Goal: Communication & Community: Answer question/provide support

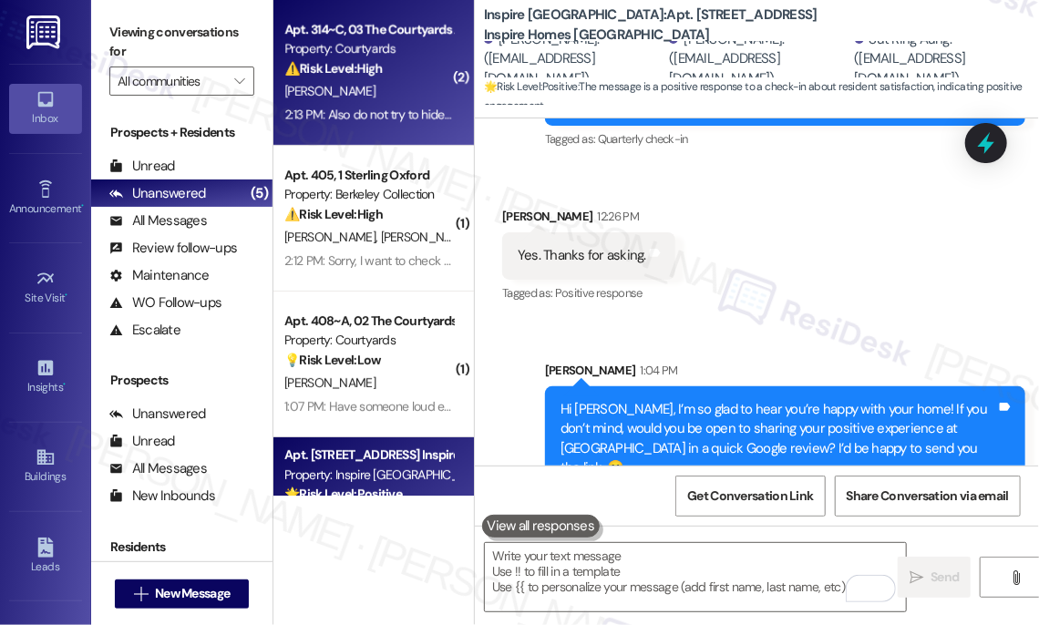
click at [374, 87] on div "[PERSON_NAME]" at bounding box center [368, 91] width 172 height 23
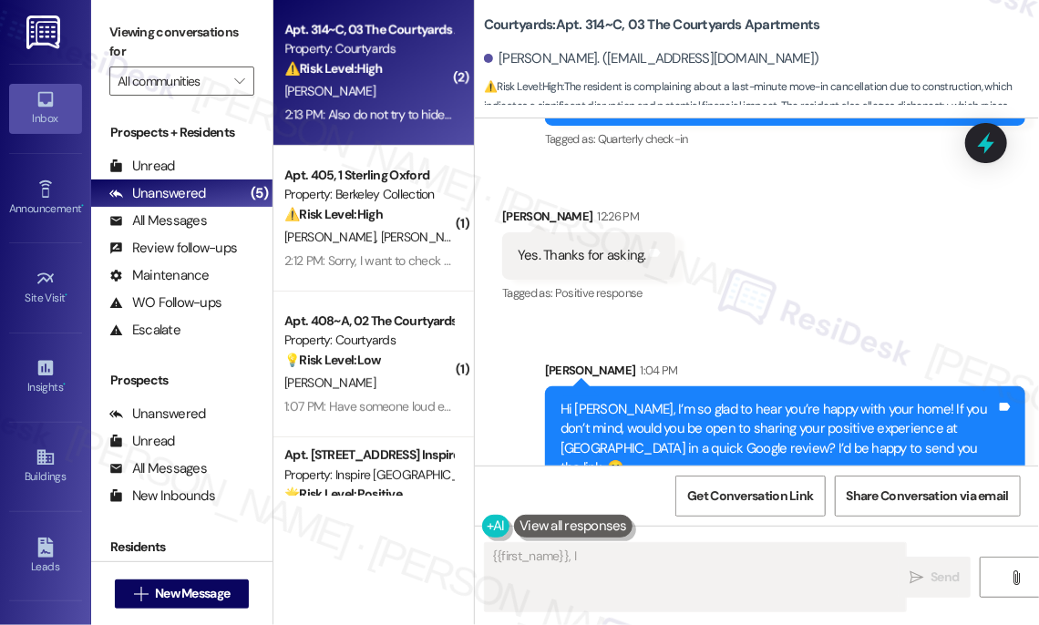
scroll to position [597, 0]
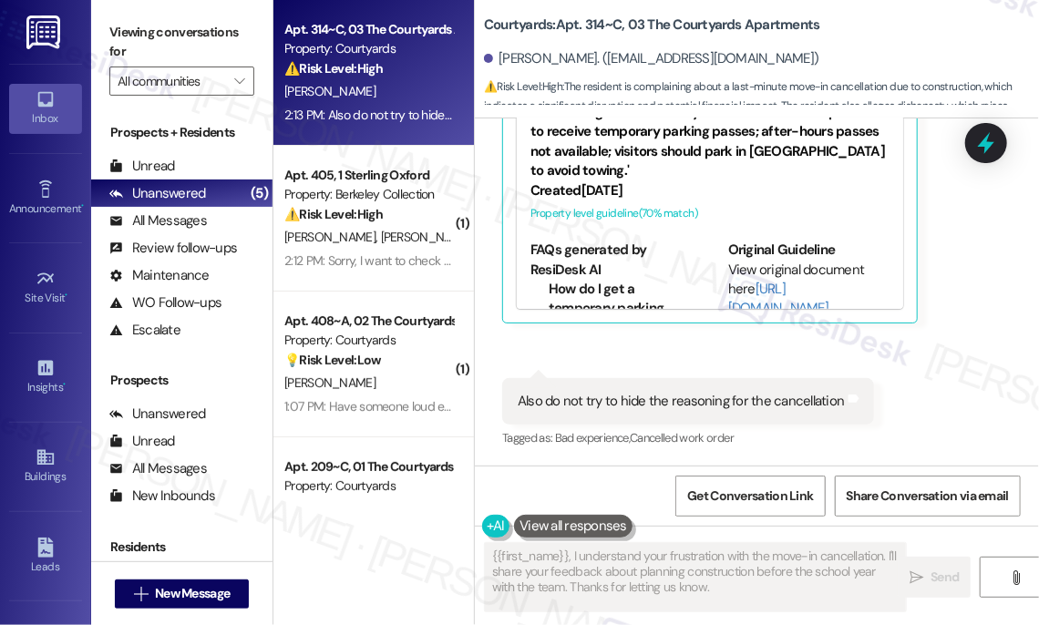
click at [709, 403] on div "Also do not try to hide the reasoning for the cancellation" at bounding box center [680, 401] width 327 height 19
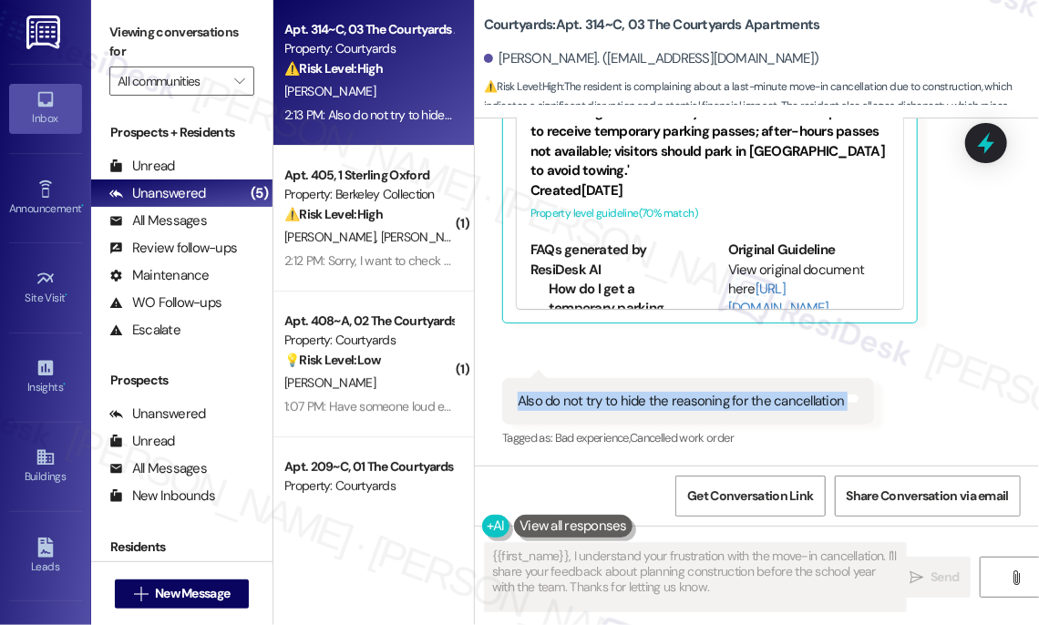
click at [709, 403] on div "Also do not try to hide the reasoning for the cancellation" at bounding box center [680, 401] width 327 height 19
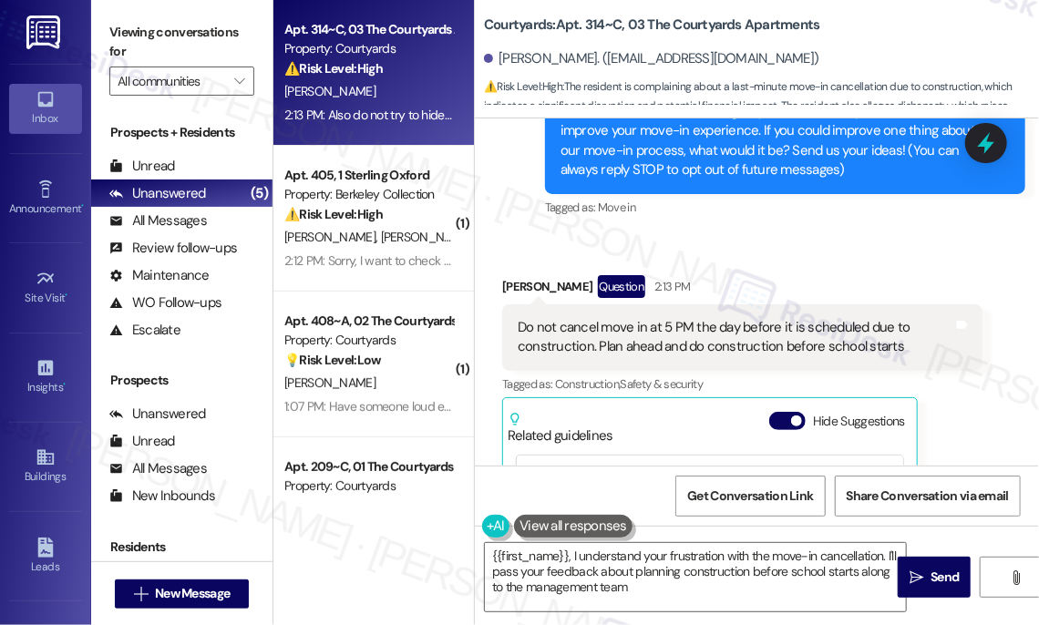
scroll to position [182, 0]
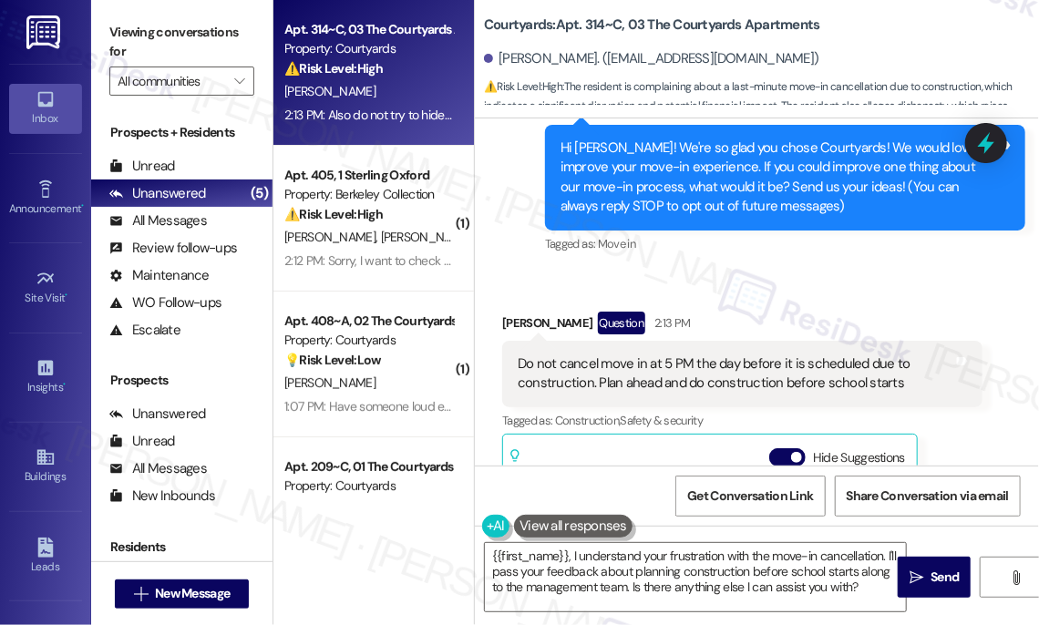
click at [576, 368] on div "Do not cancel move in at 5 PM the day before it is scheduled due to constructio…" at bounding box center [734, 373] width 435 height 39
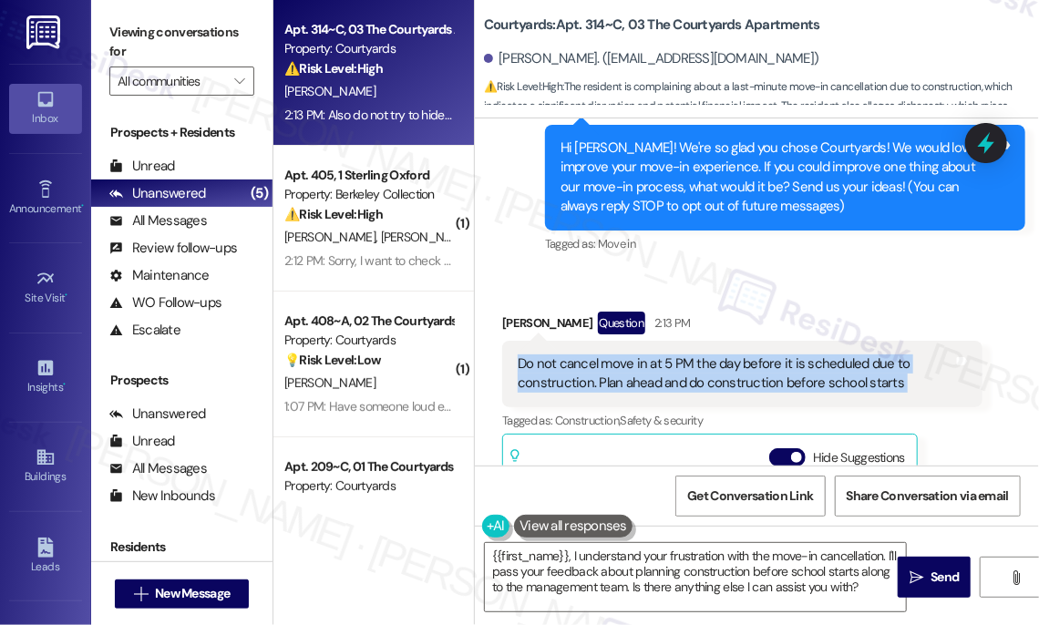
click at [576, 368] on div "Do not cancel move in at 5 PM the day before it is scheduled due to constructio…" at bounding box center [734, 373] width 435 height 39
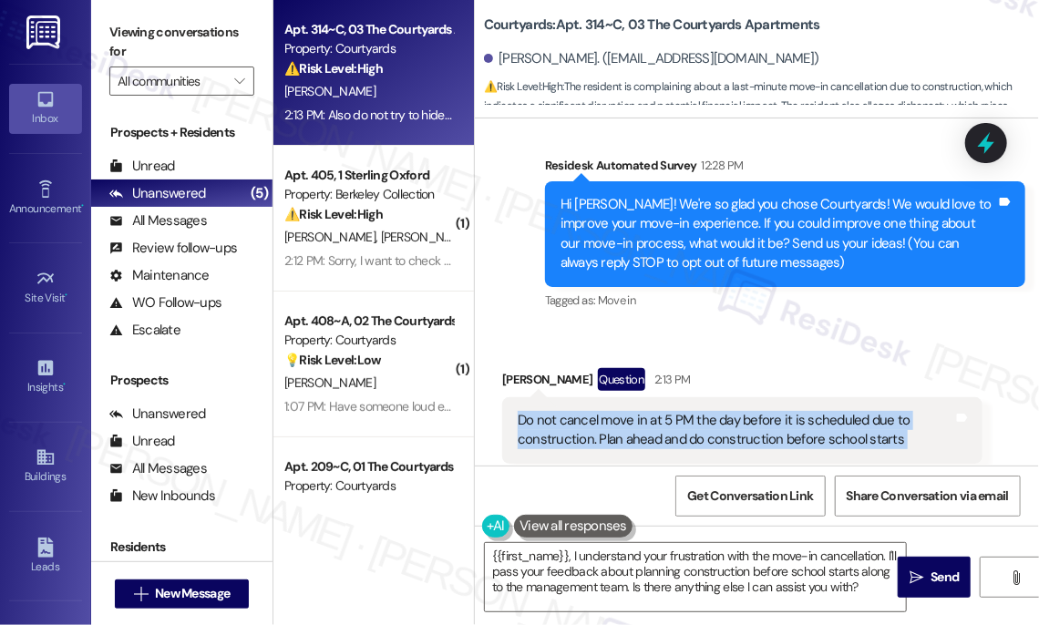
scroll to position [99, 0]
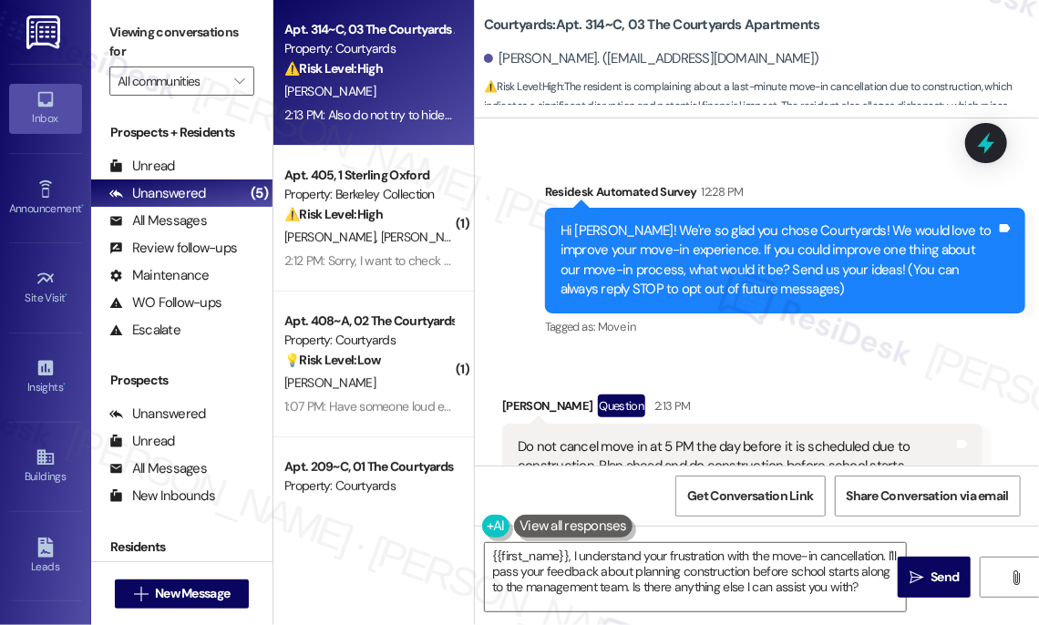
click at [700, 244] on div "Hi [PERSON_NAME]! We're so glad you chose Courtyards! We would love to improve …" at bounding box center [777, 260] width 435 height 78
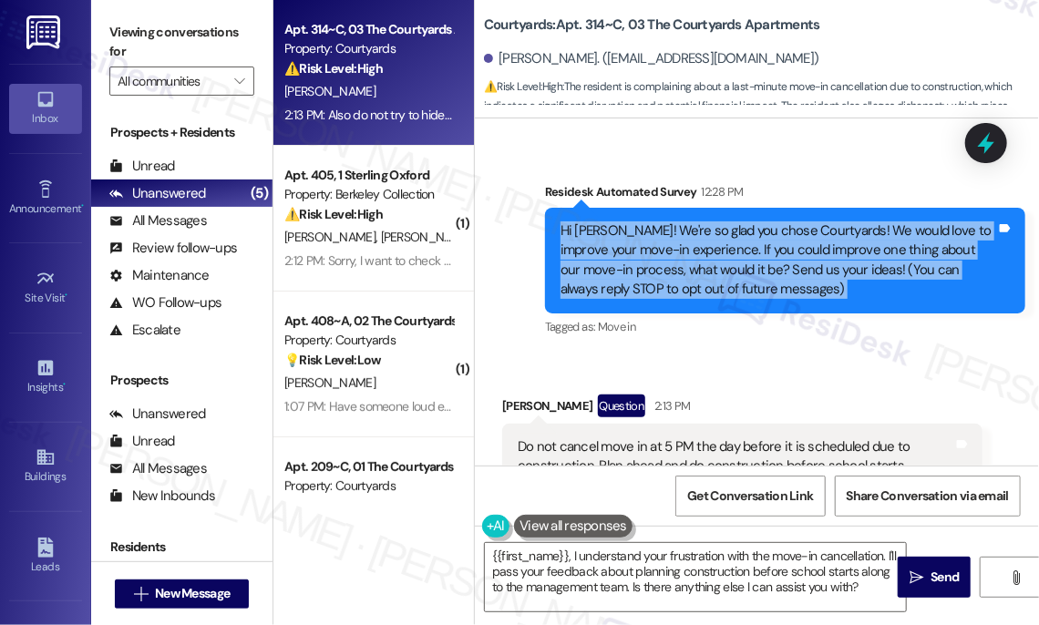
click at [700, 244] on div "Hi [PERSON_NAME]! We're so glad you chose Courtyards! We would love to improve …" at bounding box center [777, 260] width 435 height 78
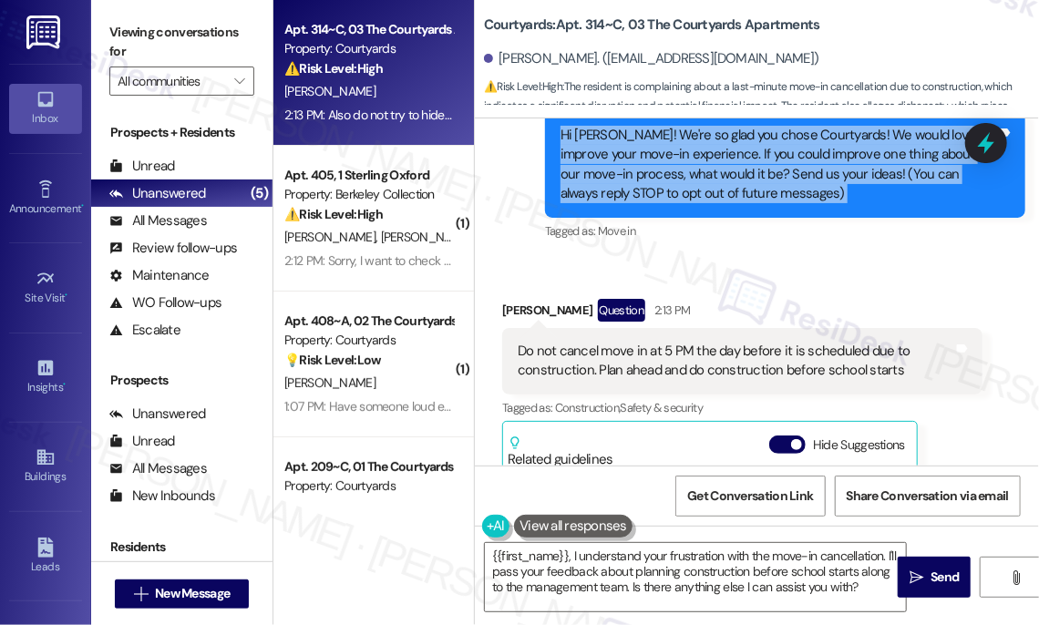
scroll to position [265, 0]
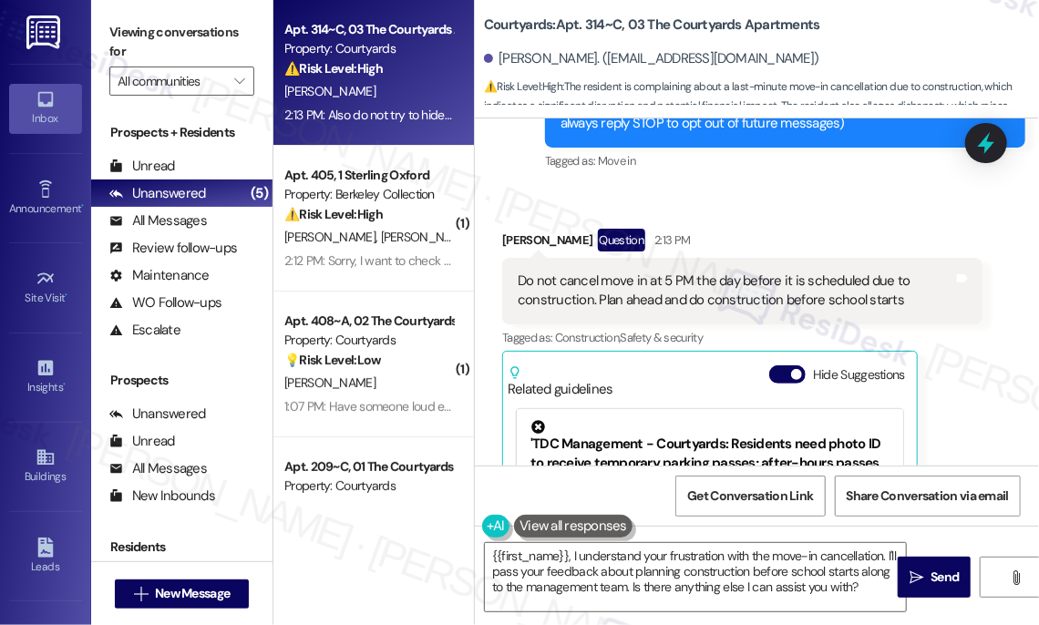
click at [674, 296] on div "Do not cancel move in at 5 PM the day before it is scheduled due to constructio…" at bounding box center [734, 290] width 435 height 39
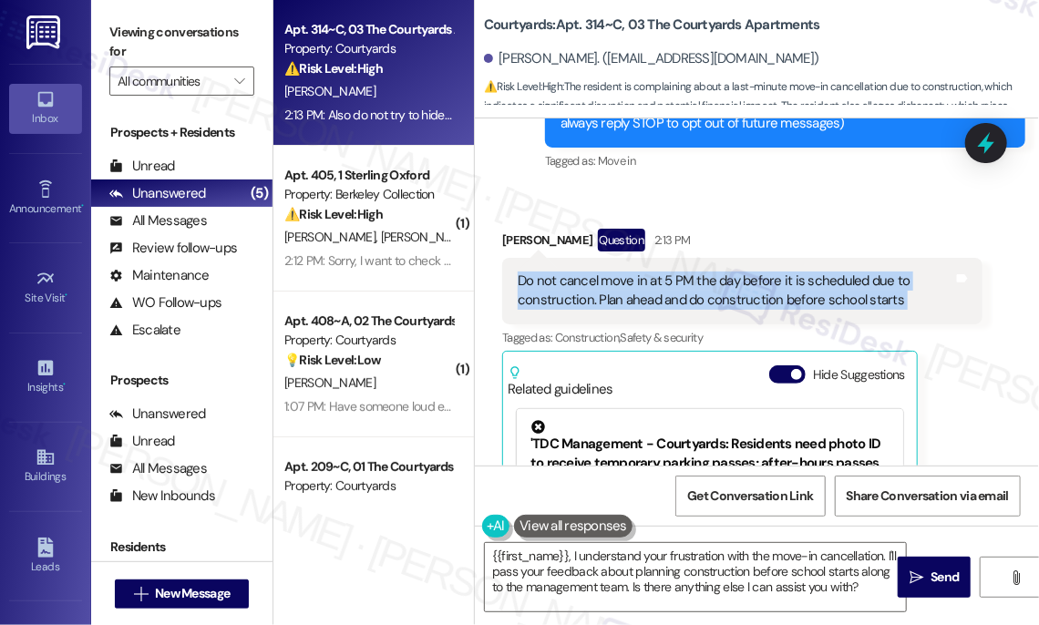
click at [674, 296] on div "Do not cancel move in at 5 PM the day before it is scheduled due to constructio…" at bounding box center [734, 290] width 435 height 39
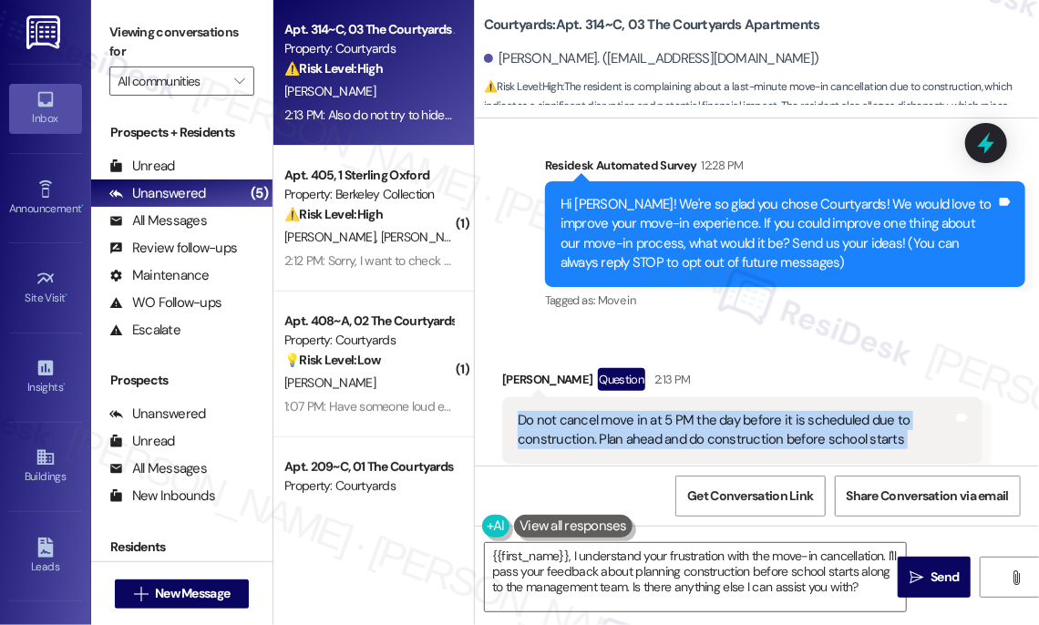
scroll to position [248, 0]
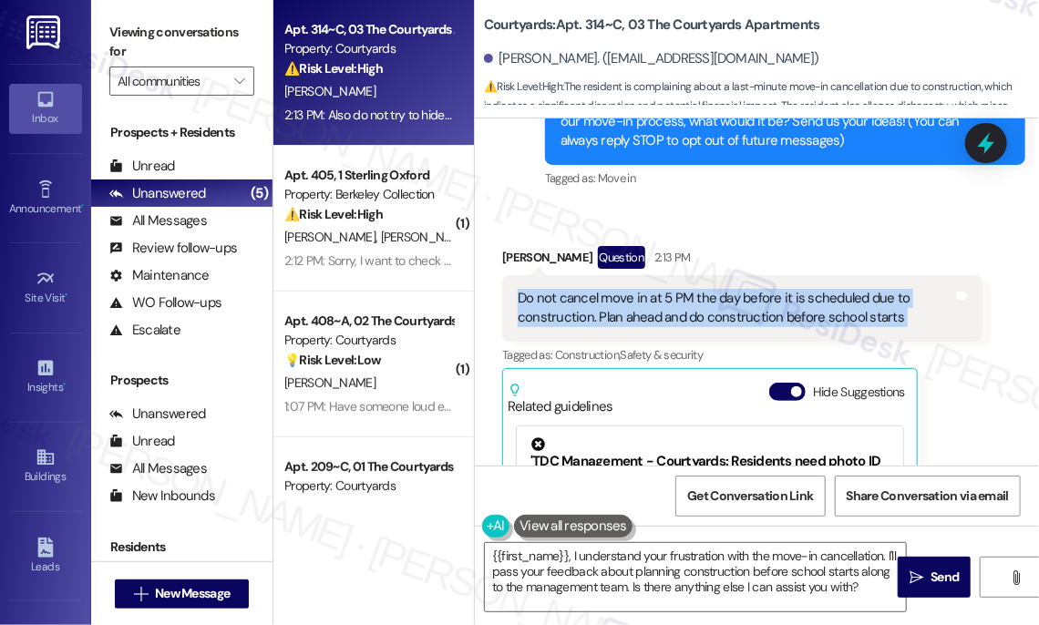
drag, startPoint x: 627, startPoint y: 307, endPoint x: 617, endPoint y: 305, distance: 10.2
click at [625, 307] on div "Do not cancel move in at 5 PM the day before it is scheduled due to constructio…" at bounding box center [734, 308] width 435 height 39
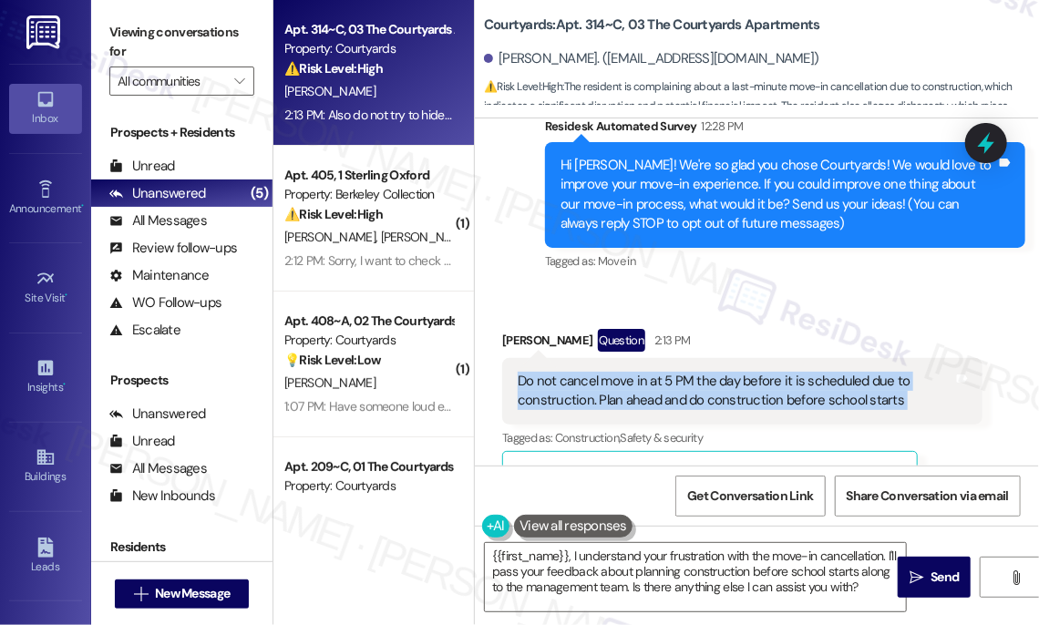
scroll to position [82, 0]
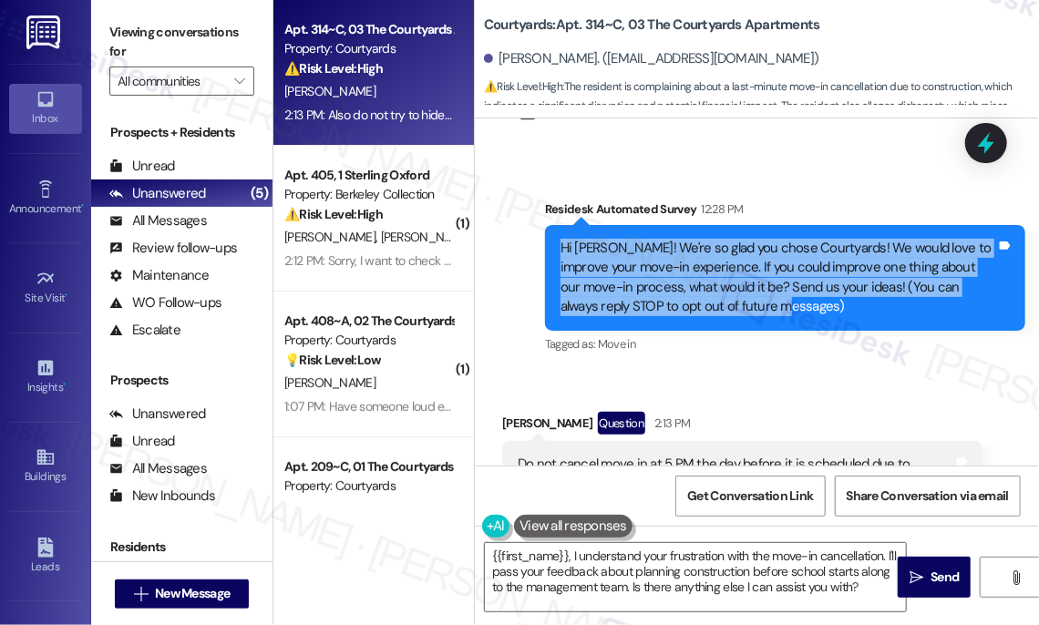
drag, startPoint x: 560, startPoint y: 241, endPoint x: 799, endPoint y: 302, distance: 246.4
click at [799, 302] on div "Hi [PERSON_NAME]! We're so glad you chose Courtyards! We would love to improve …" at bounding box center [777, 278] width 435 height 78
copy div "Hi [PERSON_NAME]! We're so glad you chose Courtyards! We would love to improve …"
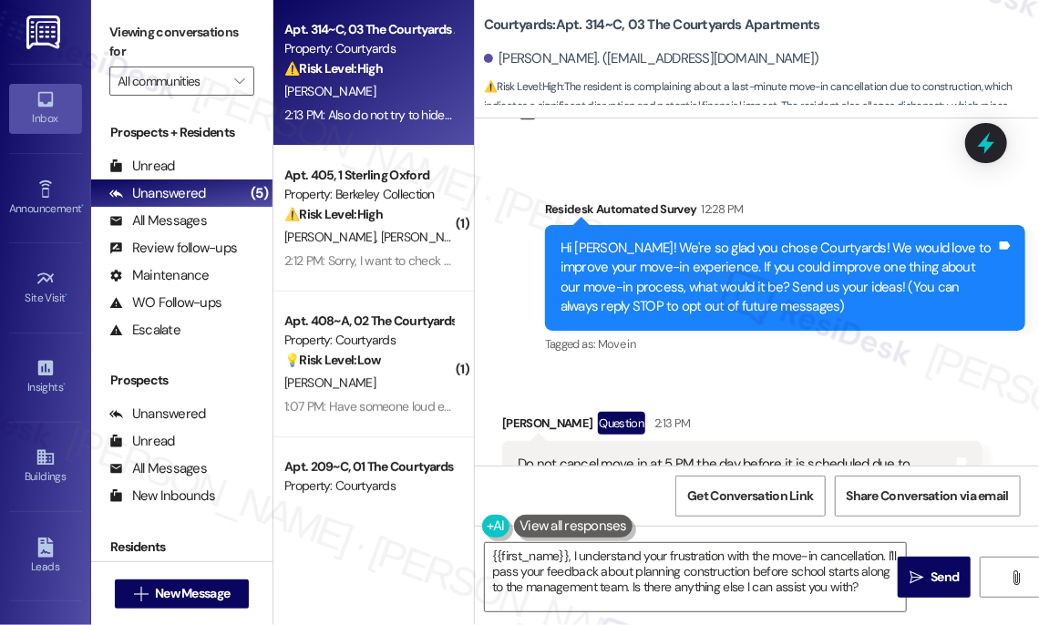
click at [128, 27] on label "Viewing conversations for" at bounding box center [181, 42] width 145 height 48
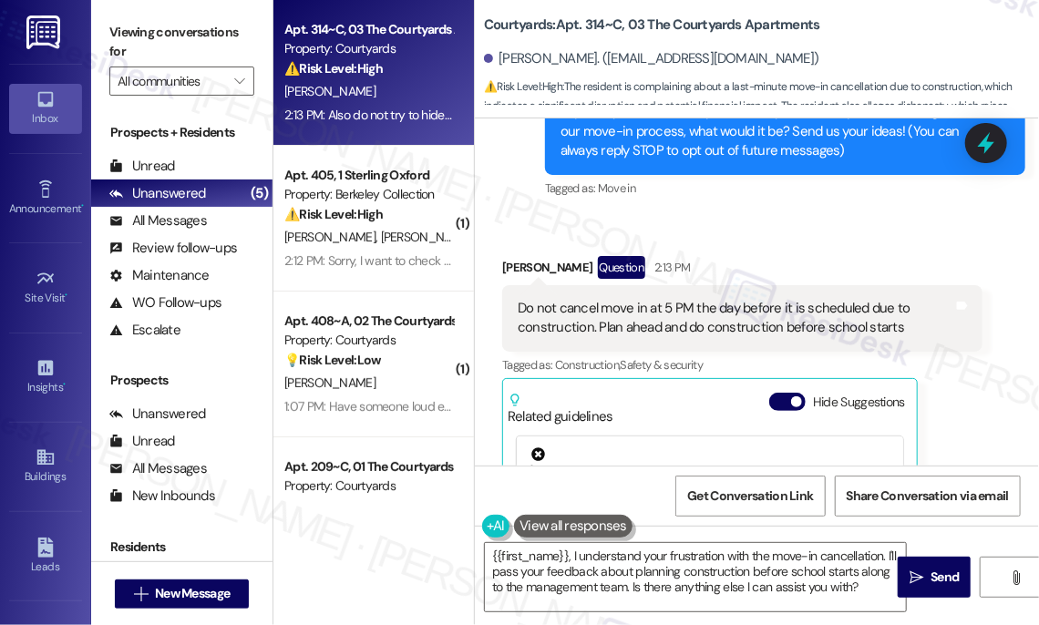
scroll to position [331, 0]
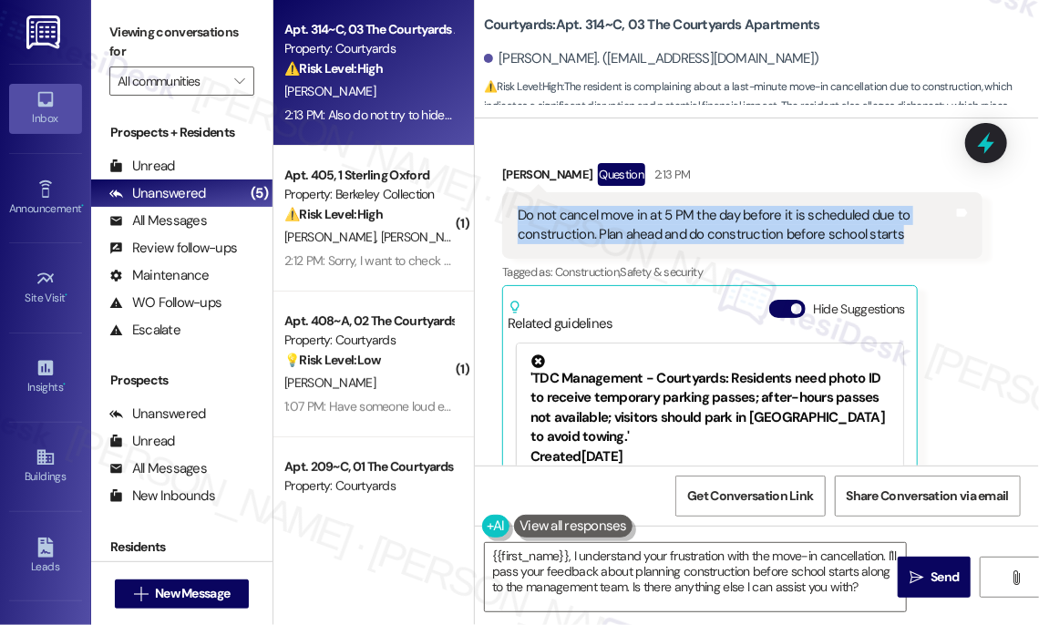
drag, startPoint x: 517, startPoint y: 215, endPoint x: 901, endPoint y: 235, distance: 384.1
click at [901, 235] on div "Do not cancel move in at 5 PM the day before it is scheduled due to constructio…" at bounding box center [734, 225] width 435 height 39
copy div "Do not cancel move in at 5 PM the day before it is scheduled due to constructio…"
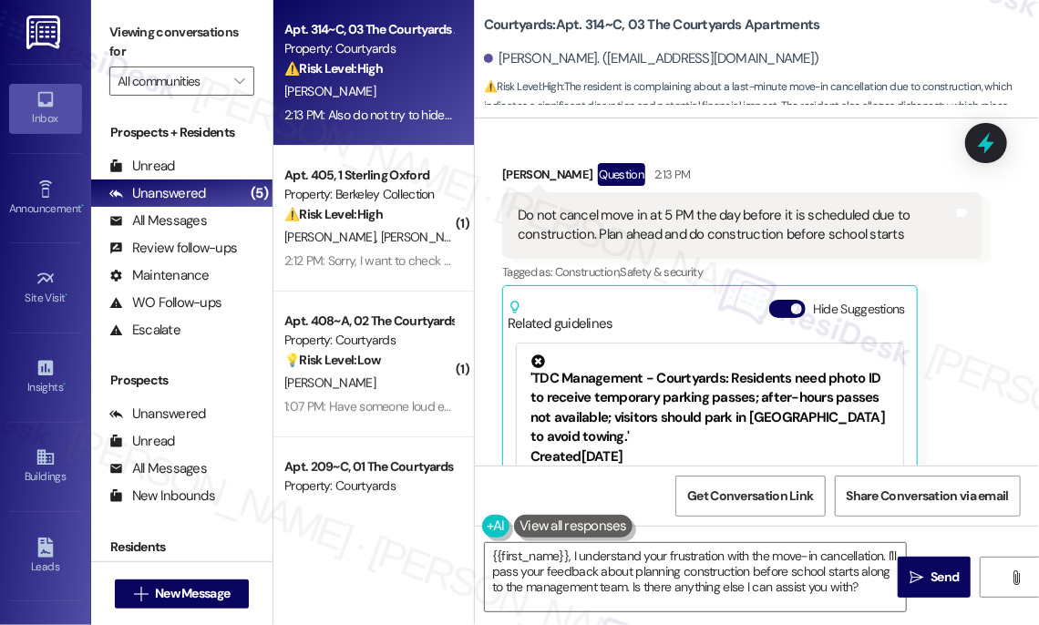
click at [114, 26] on label "Viewing conversations for" at bounding box center [181, 42] width 145 height 48
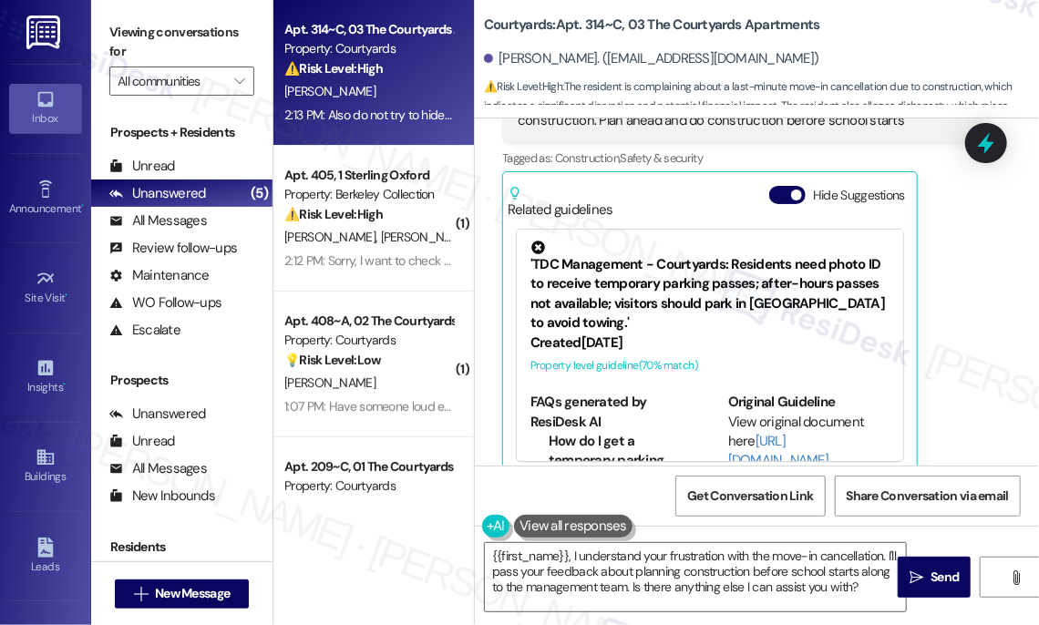
scroll to position [597, 0]
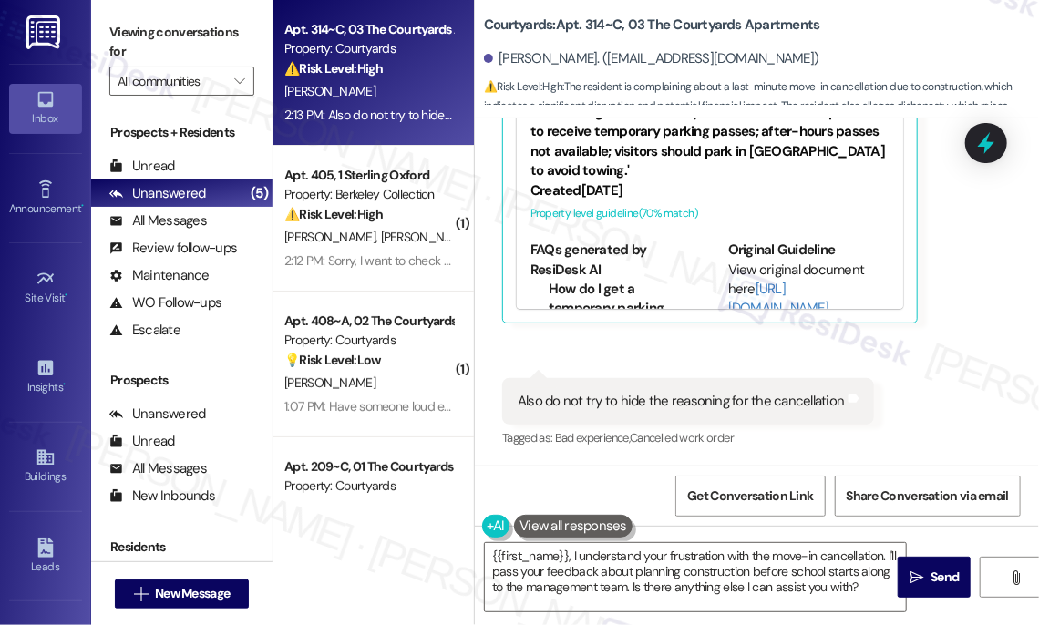
click at [572, 389] on div "Also do not try to hide the reasoning for the cancellation Tags and notes" at bounding box center [688, 401] width 372 height 46
click at [572, 392] on div "Also do not try to hide the reasoning for the cancellation" at bounding box center [680, 401] width 327 height 19
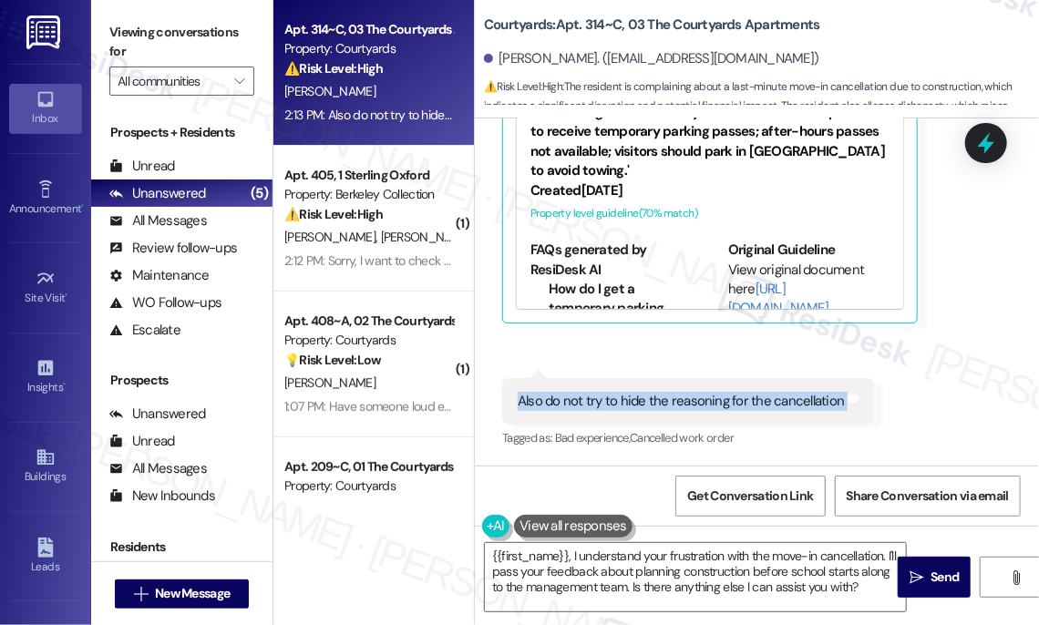
click at [572, 392] on div "Also do not try to hide the reasoning for the cancellation" at bounding box center [680, 401] width 327 height 19
copy div "Also do not try to hide the reasoning for the cancellation Tags and notes"
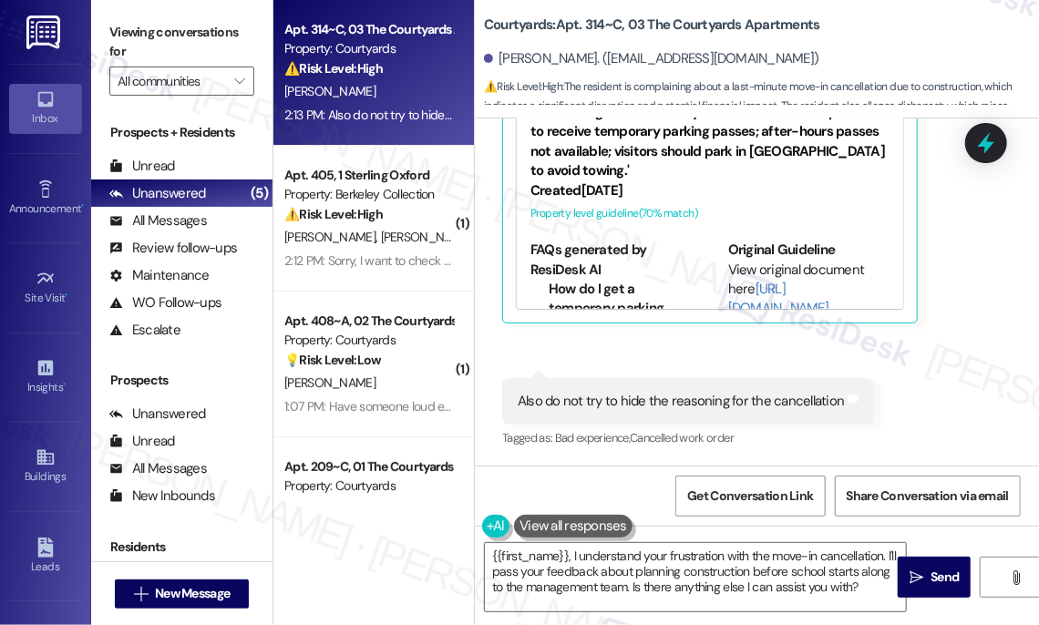
click at [134, 33] on label "Viewing conversations for" at bounding box center [181, 42] width 145 height 48
click at [680, 573] on textarea "{{first_name}}, I understand your frustration with the move-in cancellation. I'…" at bounding box center [695, 577] width 421 height 68
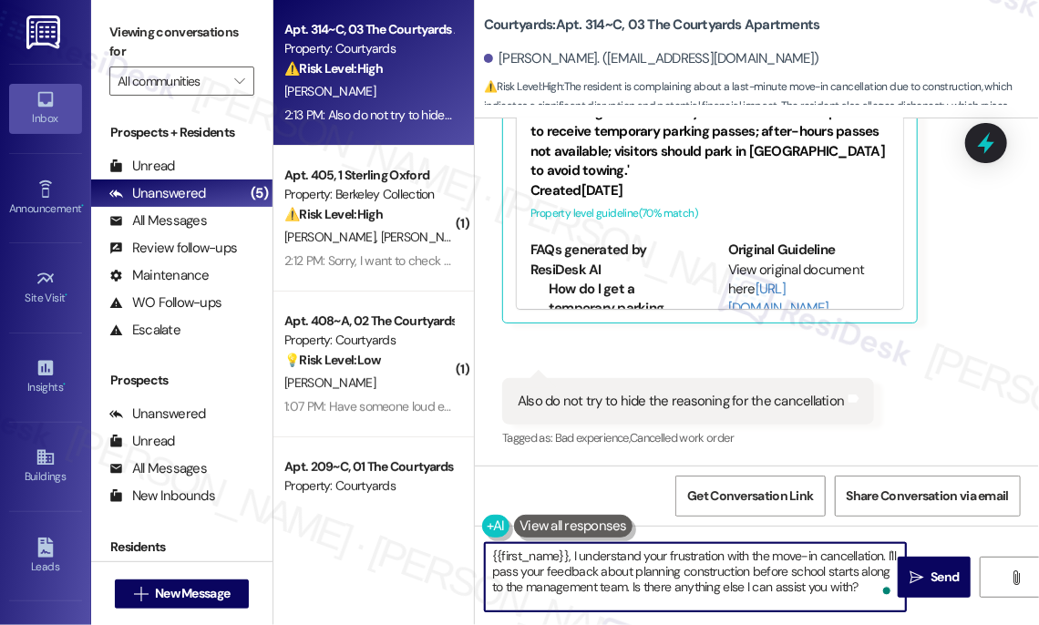
click at [488, 553] on textarea "{{first_name}}, I understand your frustration with the move-in cancellation. I'…" at bounding box center [695, 577] width 421 height 68
click at [703, 555] on textarea "Hi {{first_name}}, I understand your frustration with the move-in cancellation.…" at bounding box center [695, 577] width 421 height 68
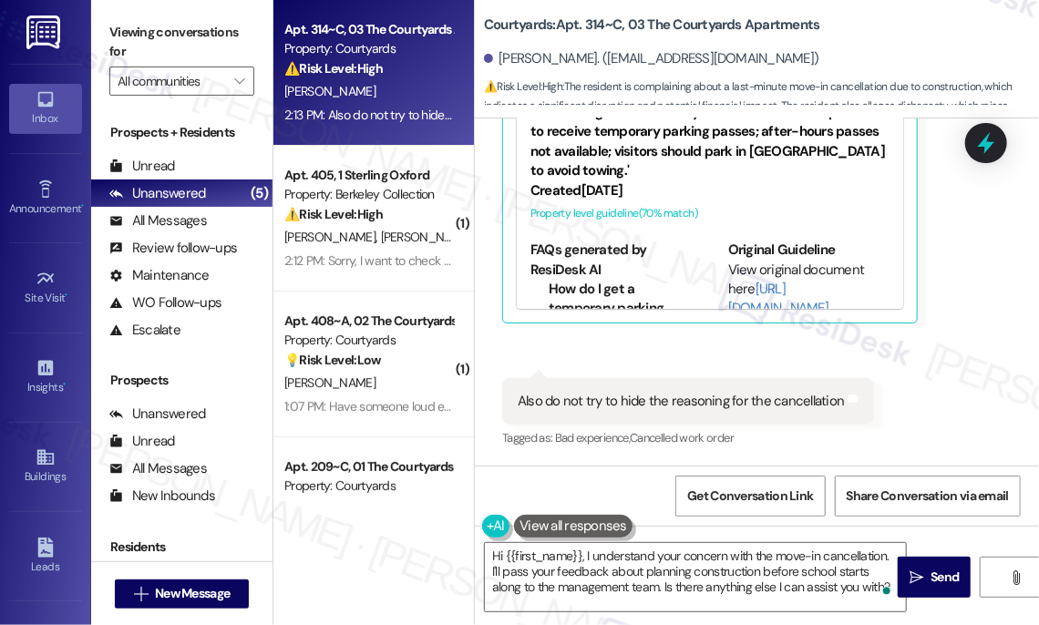
click at [116, 29] on label "Viewing conversations for" at bounding box center [181, 42] width 145 height 48
click at [643, 403] on div "Also do not try to hide the reasoning for the cancellation" at bounding box center [680, 401] width 327 height 19
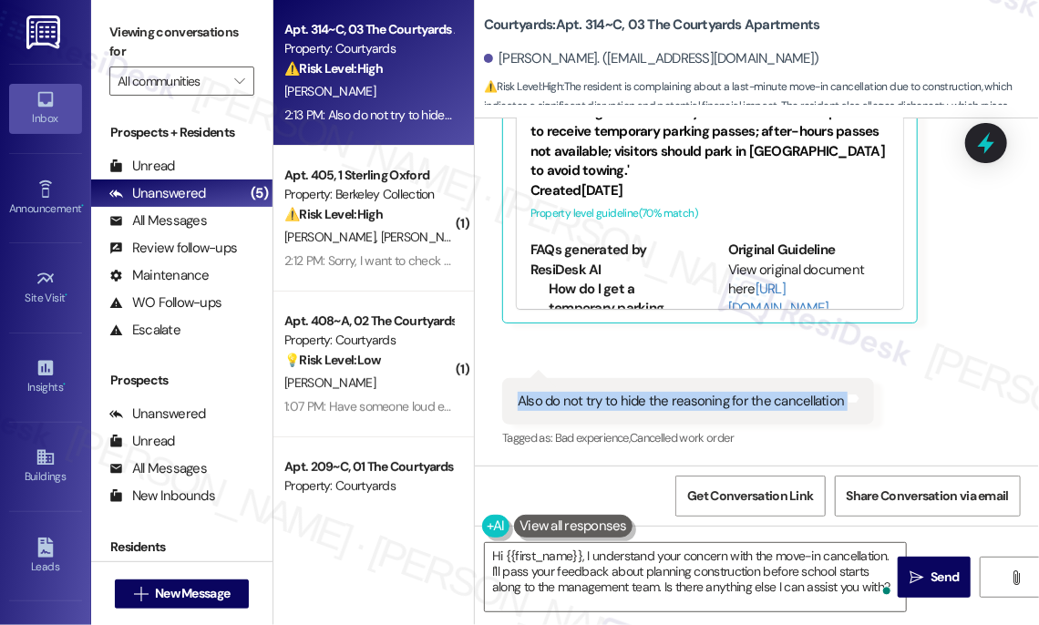
click at [643, 403] on div "Also do not try to hide the reasoning for the cancellation" at bounding box center [680, 401] width 327 height 19
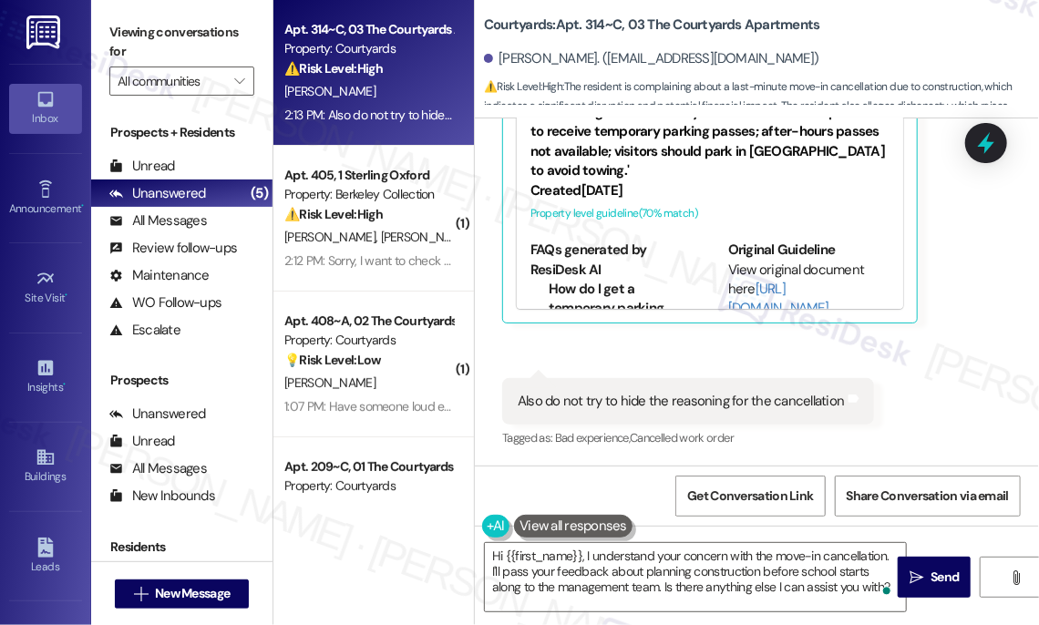
click at [121, 47] on label "Viewing conversations for" at bounding box center [181, 42] width 145 height 48
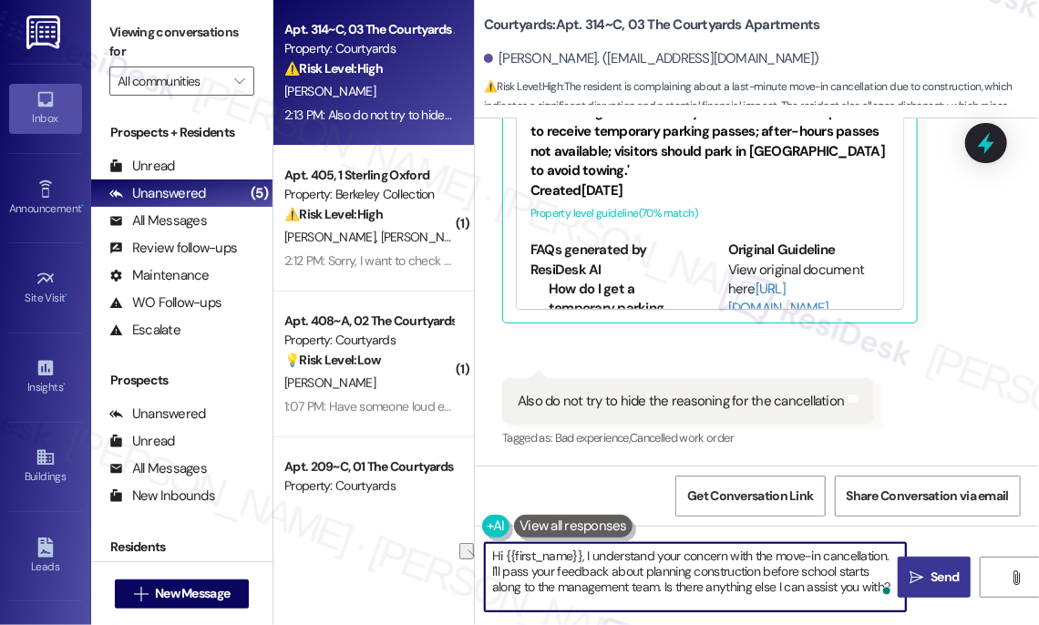
drag, startPoint x: 630, startPoint y: 585, endPoint x: 907, endPoint y: 582, distance: 277.9
click at [907, 582] on div "Hi {{first_name}}, I understand your concern with the move-in cancellation. I'l…" at bounding box center [757, 594] width 564 height 137
click at [860, 580] on textarea "Hi {{first_name}}, I understand your concern with the move-in cancellation. I'l…" at bounding box center [695, 577] width 421 height 68
drag, startPoint x: 590, startPoint y: 555, endPoint x: 754, endPoint y: 543, distance: 164.4
click at [754, 543] on textarea "Hi {{first_name}}, I understand your concern with the move-in cancellation. I'l…" at bounding box center [695, 577] width 421 height 68
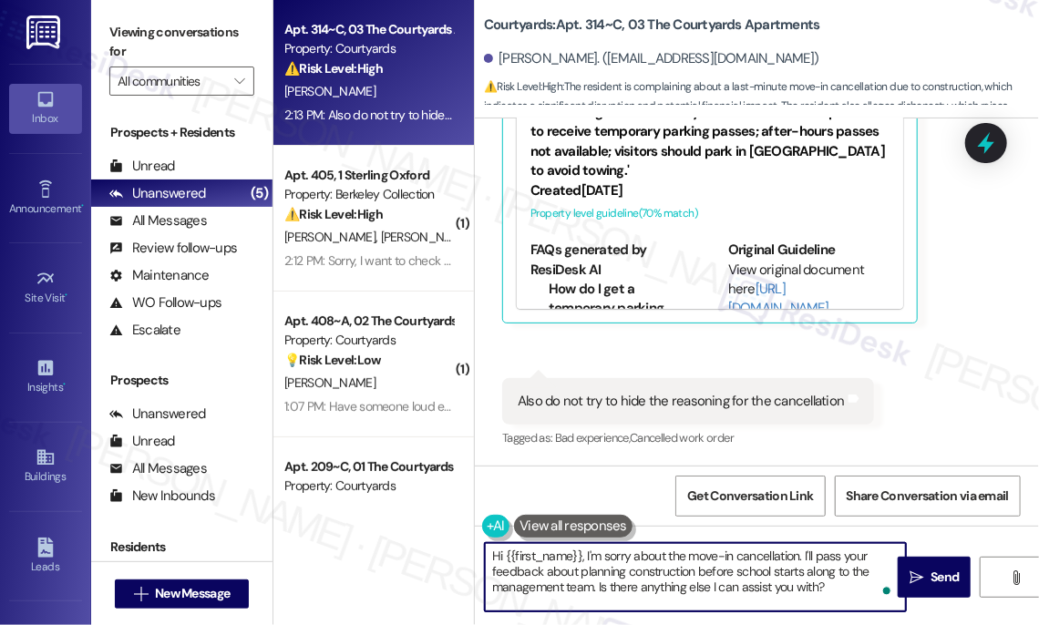
drag, startPoint x: 797, startPoint y: 553, endPoint x: 824, endPoint y: 548, distance: 26.8
click at [799, 553] on textarea "Hi {{first_name}}, I'm sorry about the move-in cancellation. I'll pass your fee…" at bounding box center [695, 577] width 421 height 68
click at [672, 592] on textarea "Hi {{first_name}}, I'm sorry about the move-in cancellation you've experienced.…" at bounding box center [695, 577] width 421 height 68
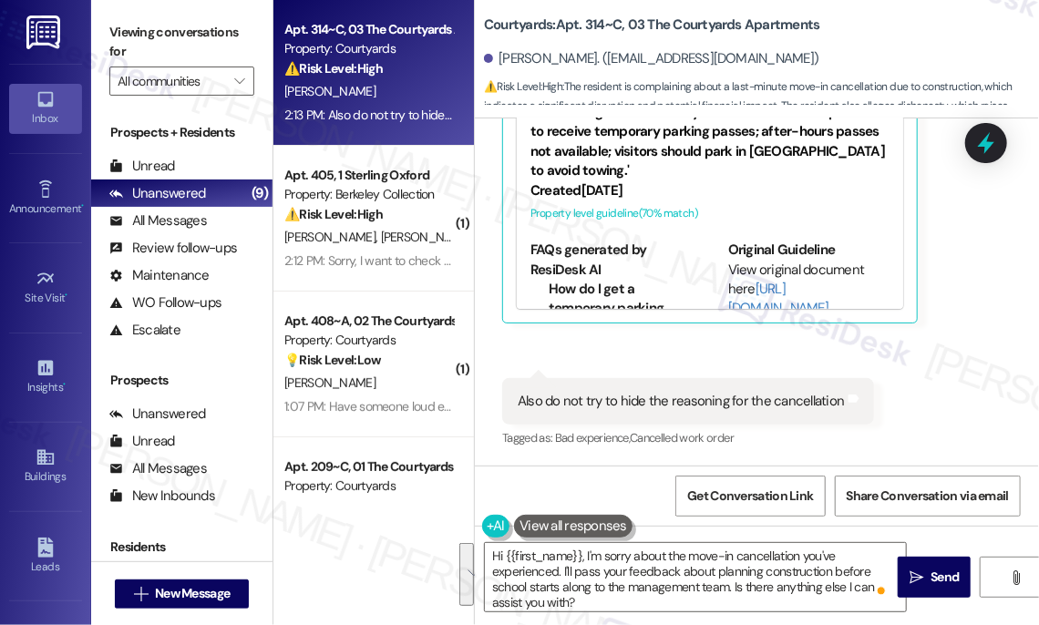
click at [126, 56] on label "Viewing conversations for" at bounding box center [181, 42] width 145 height 48
drag, startPoint x: 680, startPoint y: 587, endPoint x: 660, endPoint y: 599, distance: 23.0
click at [680, 587] on textarea "Hi {{first_name}}, I'm sorry about the move-in cancellation you've experienced.…" at bounding box center [695, 577] width 421 height 68
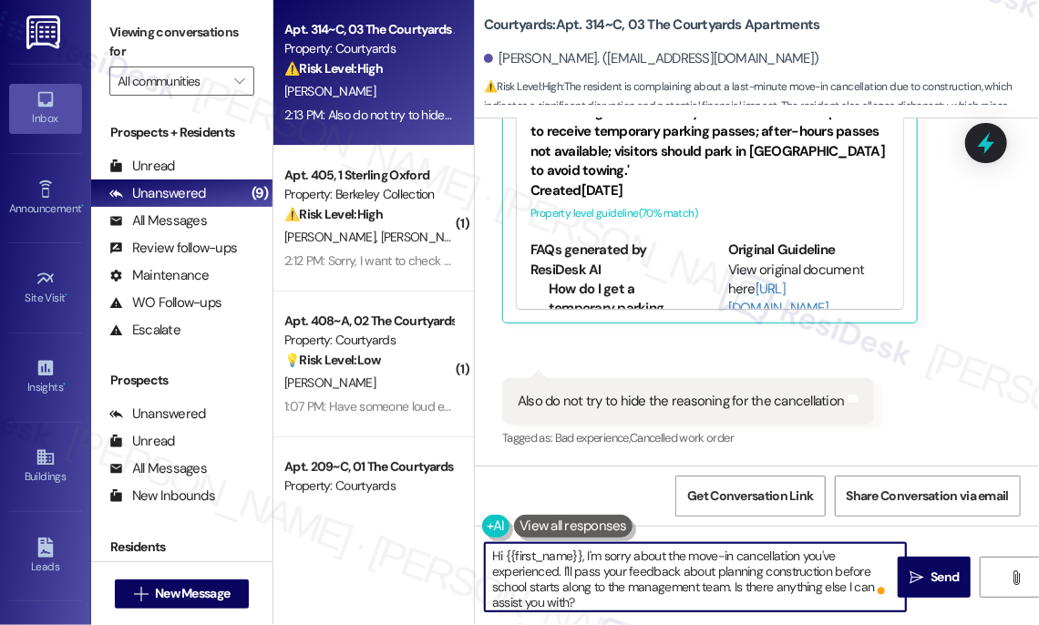
click at [634, 607] on textarea "Hi {{first_name}}, I'm sorry about the move-in cancellation you've experienced.…" at bounding box center [695, 577] width 421 height 68
click at [582, 588] on textarea "Hi {{first_name}}, I'm sorry about the move-in cancellation you've experienced.…" at bounding box center [695, 577] width 421 height 68
click at [582, 589] on textarea "Hi {{first_name}}, I'm sorry about the move-in cancellation you've experienced.…" at bounding box center [695, 577] width 421 height 68
drag, startPoint x: 574, startPoint y: 570, endPoint x: 588, endPoint y: 570, distance: 13.7
click at [574, 570] on textarea "Hi {{first_name}}, I'm sorry about the move-in cancellation you've experienced.…" at bounding box center [695, 577] width 421 height 68
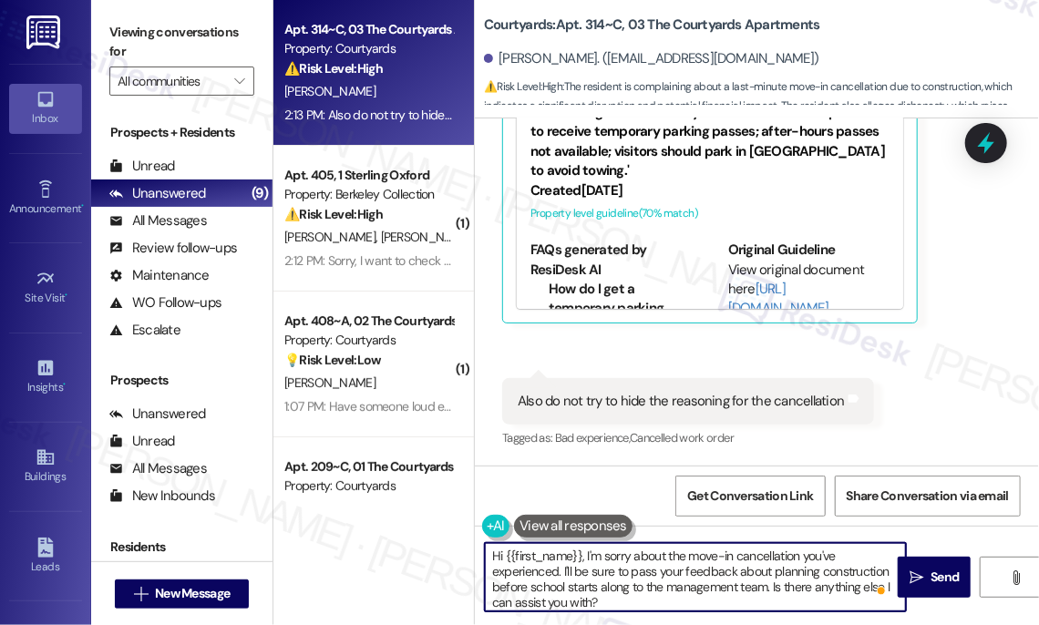
click at [621, 599] on textarea "Hi {{first_name}}, I'm sorry about the move-in cancellation you've experienced.…" at bounding box center [695, 577] width 421 height 68
type textarea "Hi {{first_name}}, I'm sorry about the move-in cancellation you've experienced.…"
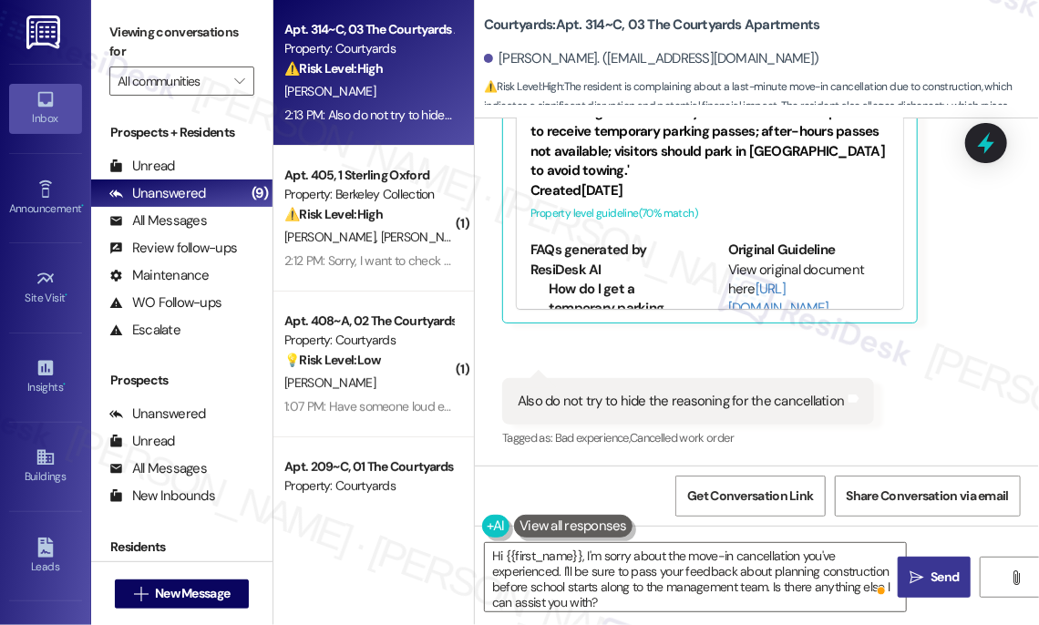
click at [927, 563] on button " Send" at bounding box center [933, 577] width 73 height 41
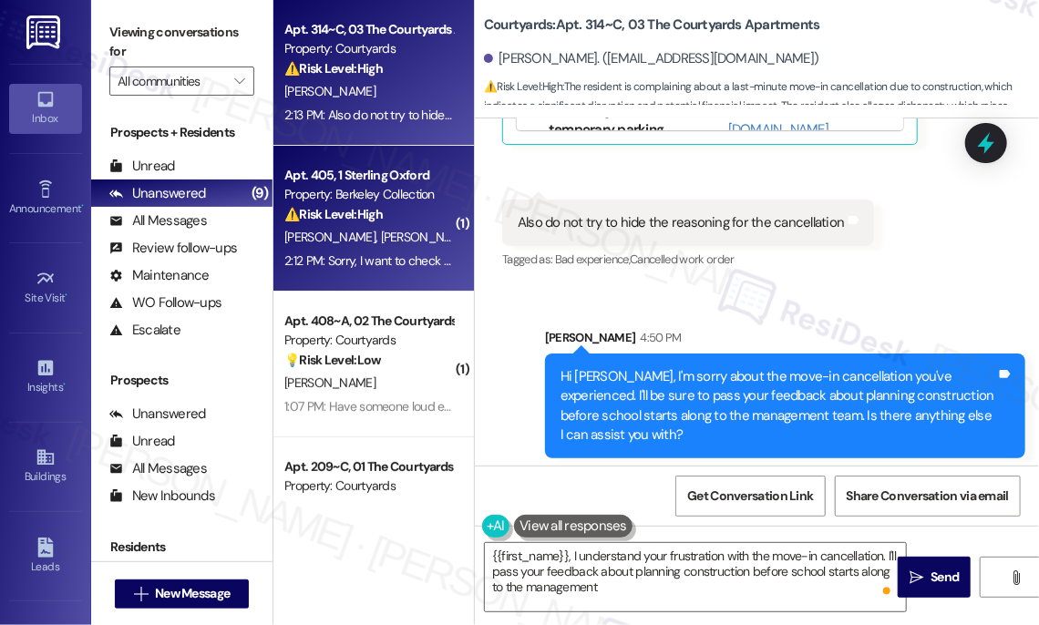
scroll to position [782, 0]
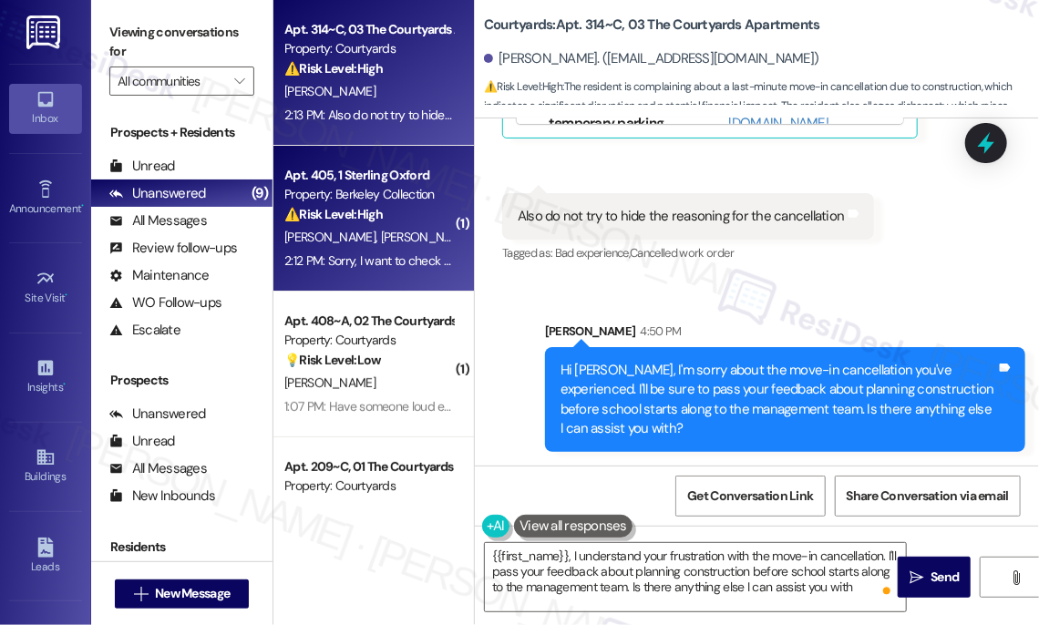
type textarea "{{first_name}}, I understand your frustration with the move-in cancellation. I'…"
click at [343, 228] on div "[PERSON_NAME] [PERSON_NAME]" at bounding box center [368, 237] width 172 height 23
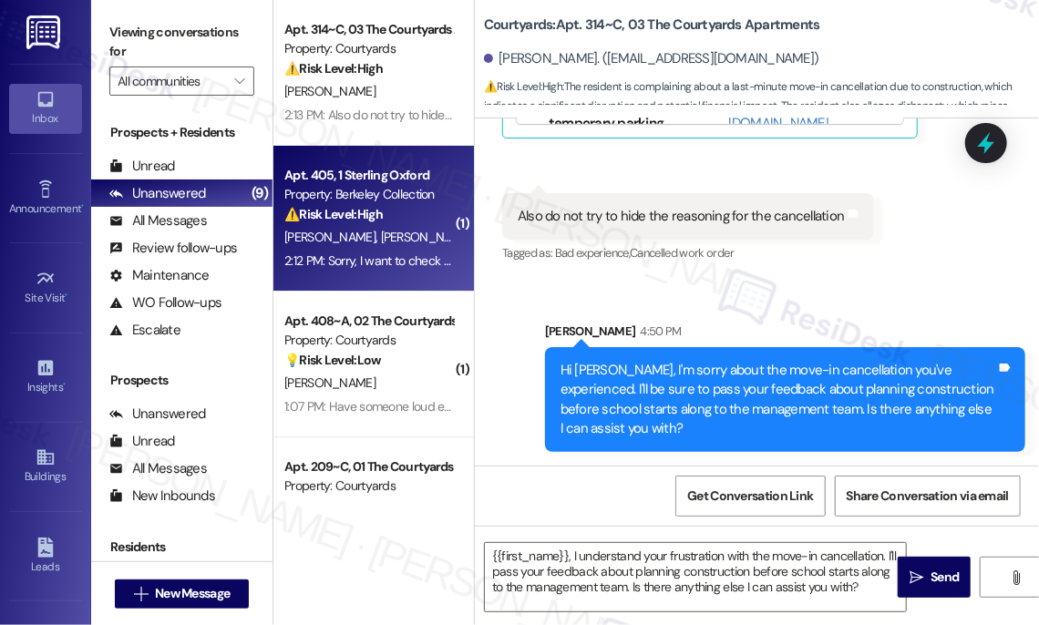
type textarea "Fetching suggested responses. Please feel free to read through the conversation…"
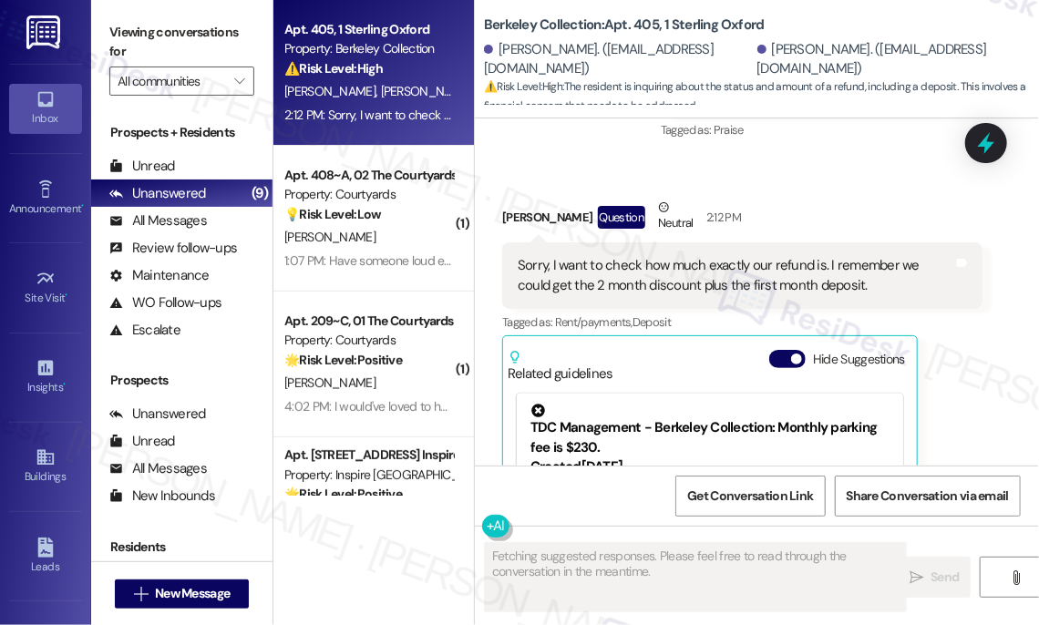
scroll to position [9897, 0]
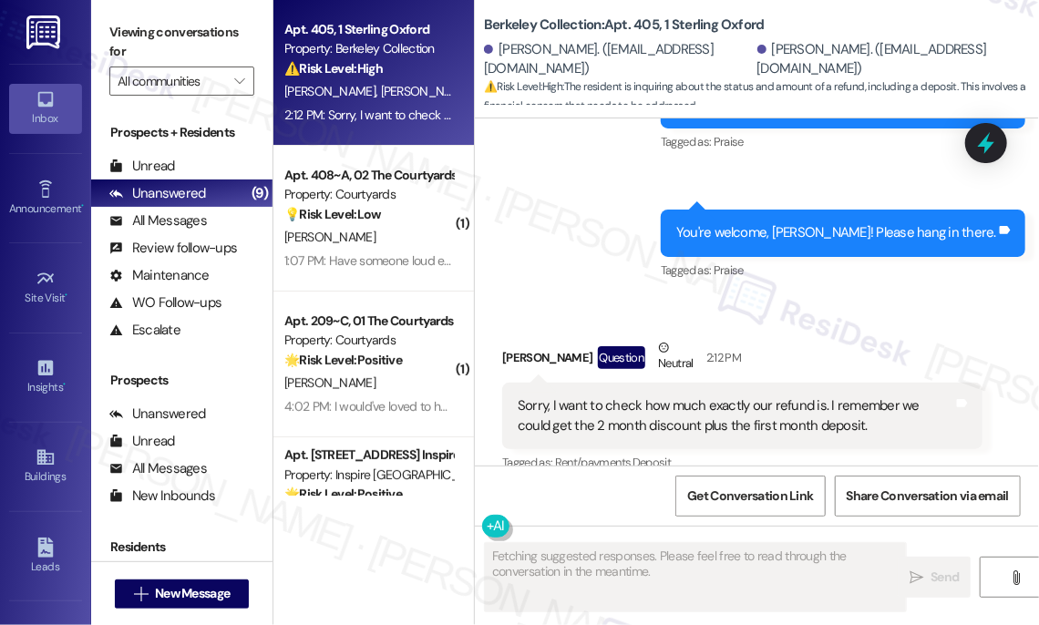
click at [673, 396] on div "Sorry, I want to check how much exactly our refund is. I remember we could get …" at bounding box center [734, 415] width 435 height 39
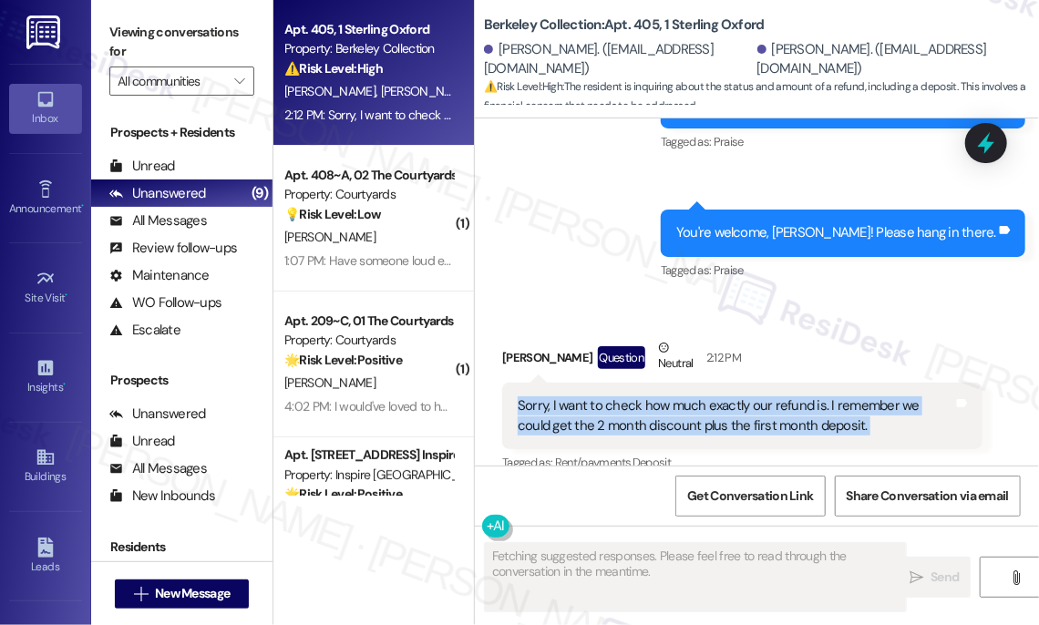
click at [673, 396] on div "Sorry, I want to check how much exactly our refund is. I remember we could get …" at bounding box center [734, 415] width 435 height 39
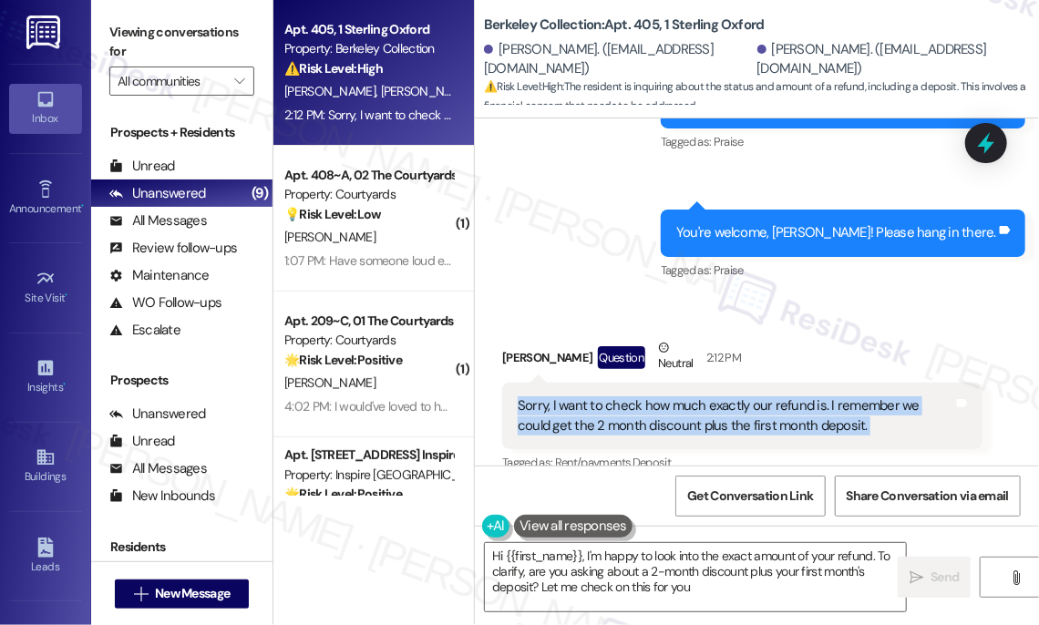
type textarea "Hi {{first_name}}, I'm happy to look into the exact amount of your refund. To c…"
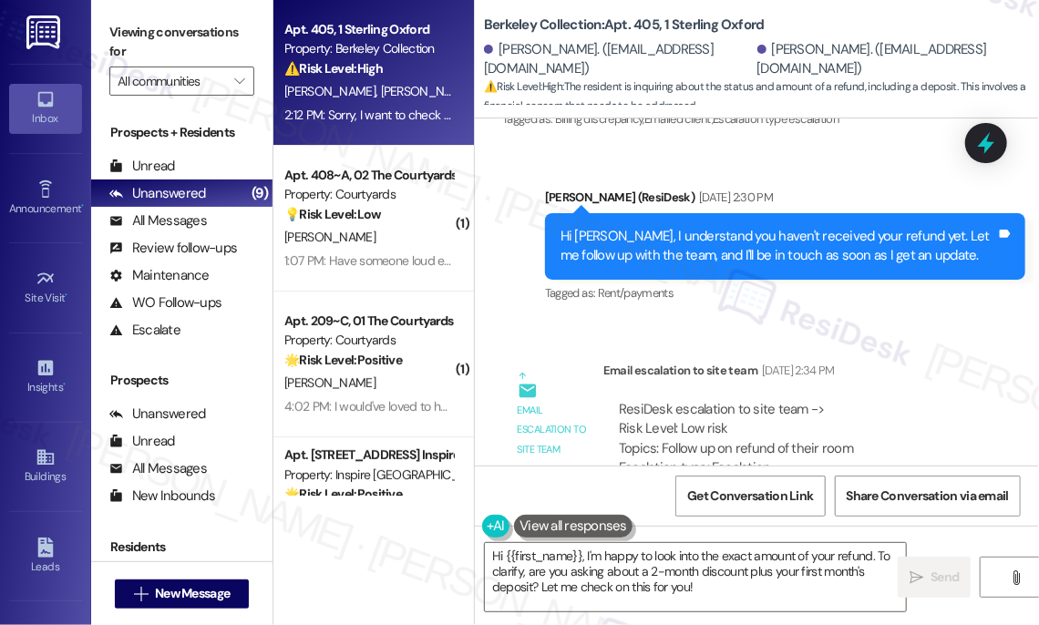
scroll to position [9235, 0]
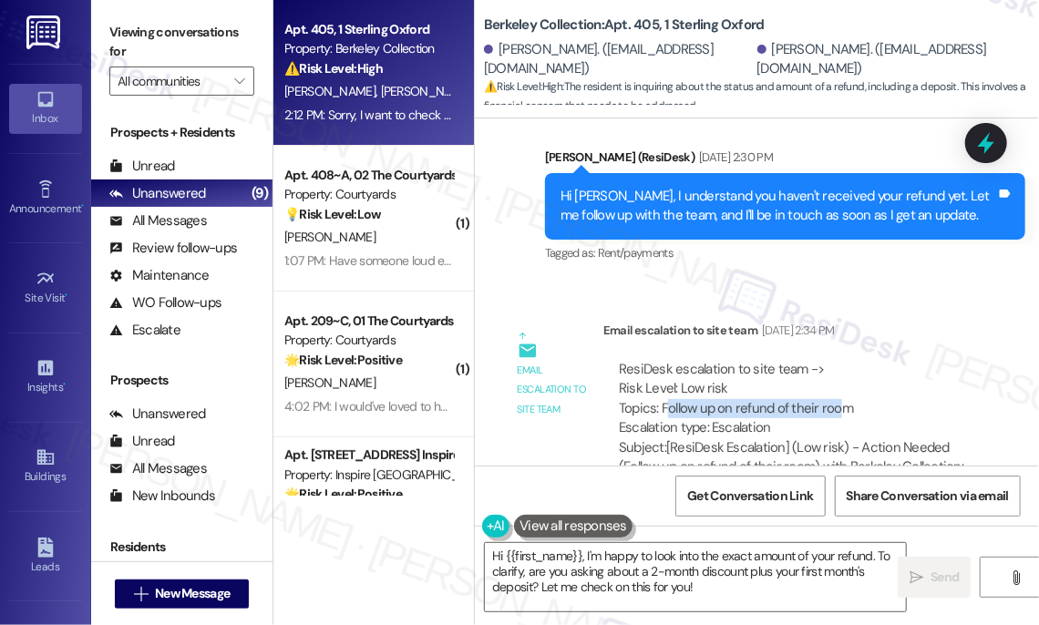
drag, startPoint x: 668, startPoint y: 334, endPoint x: 839, endPoint y: 334, distance: 171.3
click at [839, 360] on div "ResiDesk escalation to site team -> Risk Level: Low risk Topics: Follow up on r…" at bounding box center [793, 399] width 348 height 78
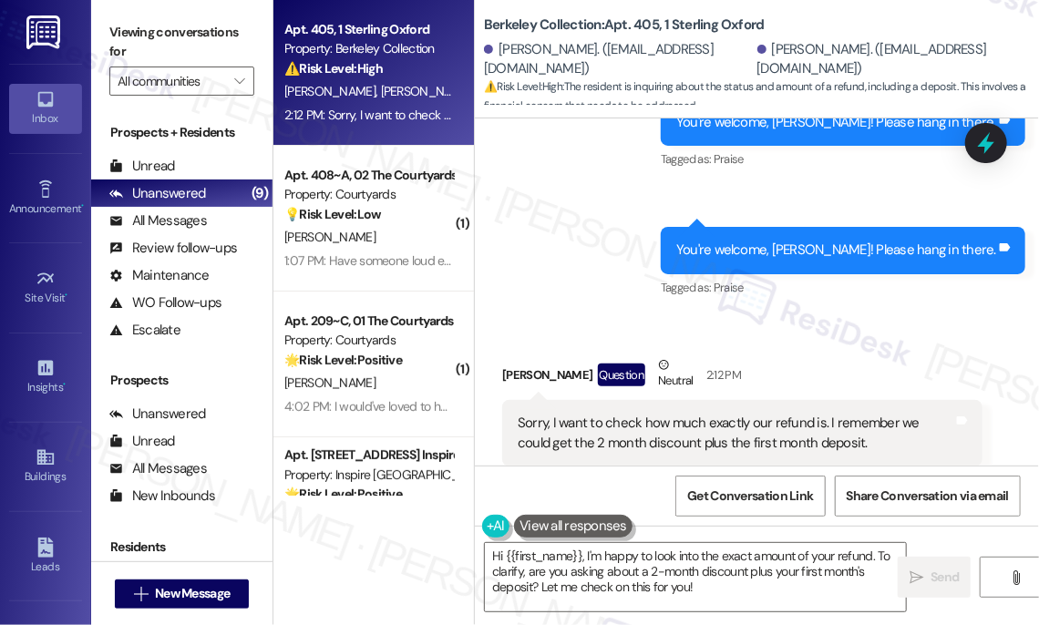
scroll to position [9980, 0]
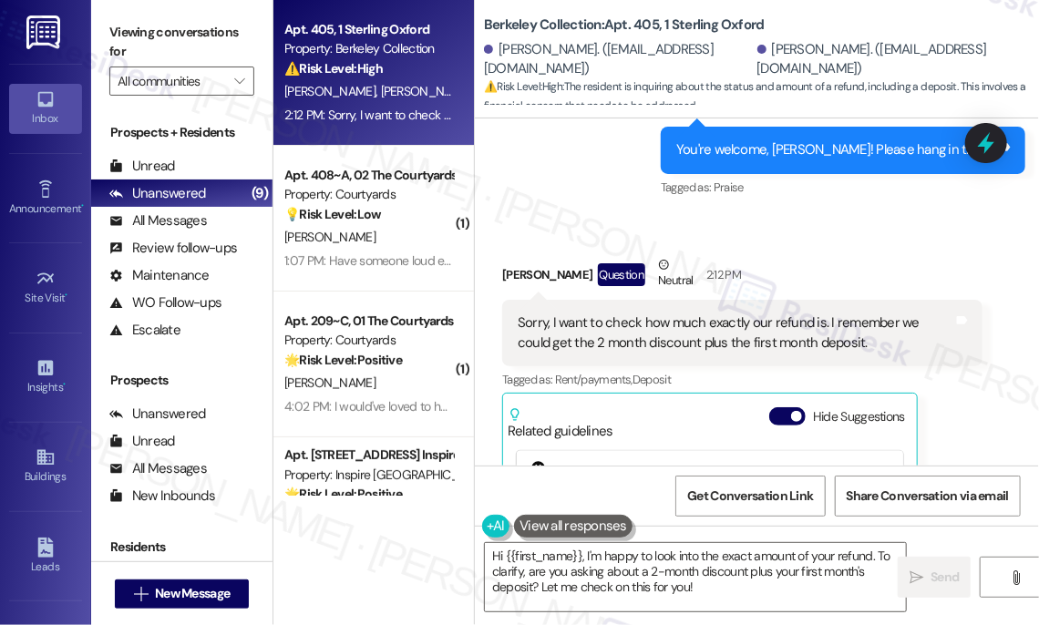
click at [569, 313] on div "Sorry, I want to check how much exactly our refund is. I remember we could get …" at bounding box center [734, 332] width 435 height 39
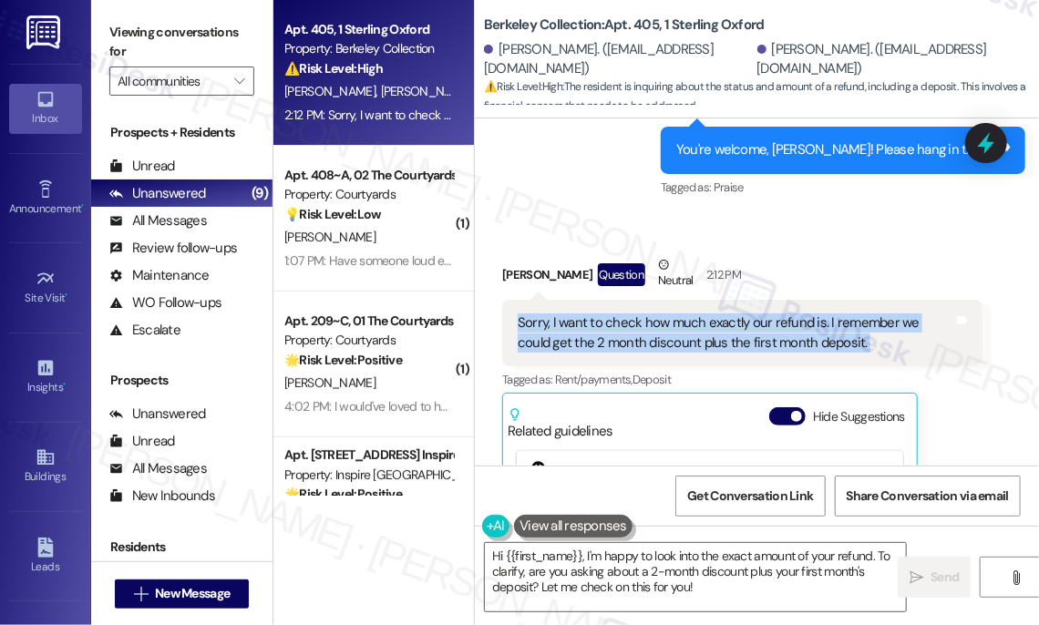
click at [569, 313] on div "Sorry, I want to check how much exactly our refund is. I remember we could get …" at bounding box center [734, 332] width 435 height 39
click at [714, 313] on div "Sorry, I want to check how much exactly our refund is. I remember we could get …" at bounding box center [734, 332] width 435 height 39
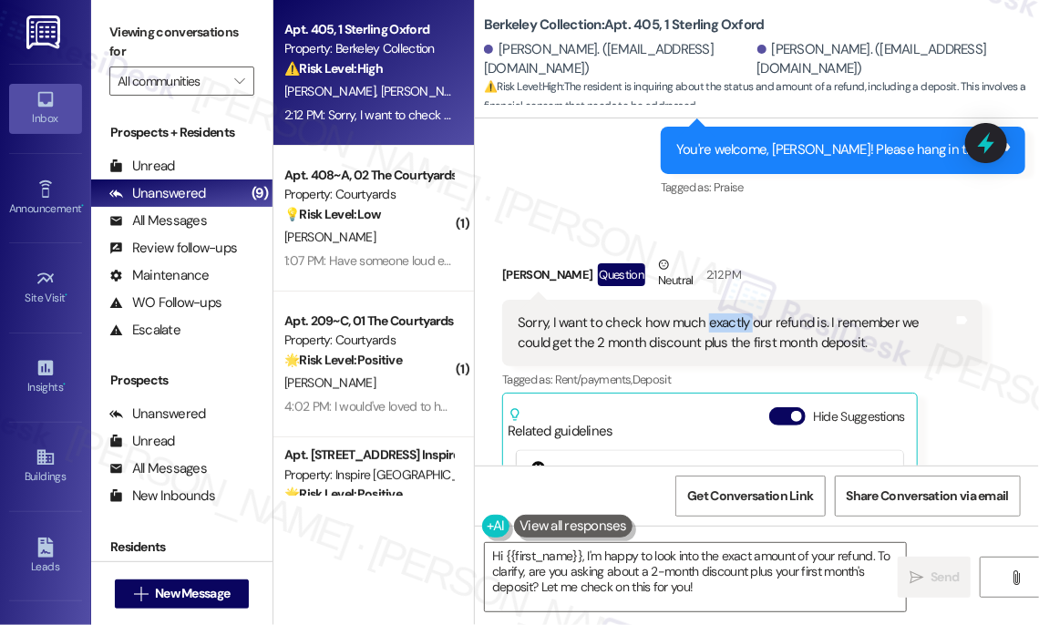
click at [714, 313] on div "Sorry, I want to check how much exactly our refund is. I remember we could get …" at bounding box center [734, 332] width 435 height 39
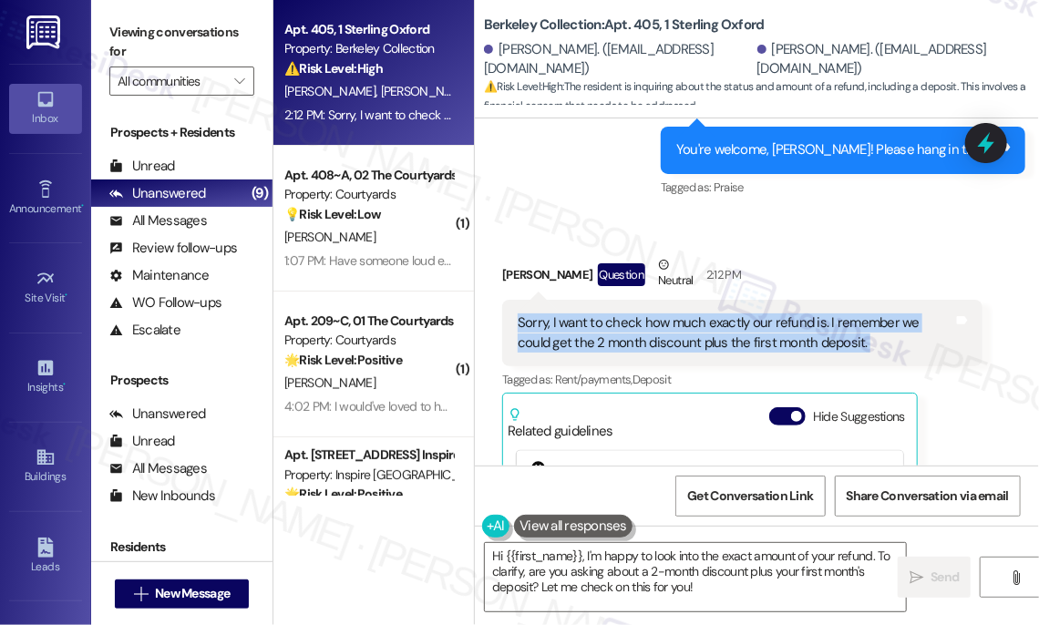
click at [714, 313] on div "Sorry, I want to check how much exactly our refund is. I remember we could get …" at bounding box center [734, 332] width 435 height 39
click at [835, 313] on div "Sorry, I want to check how much exactly our refund is. I remember we could get …" at bounding box center [734, 332] width 435 height 39
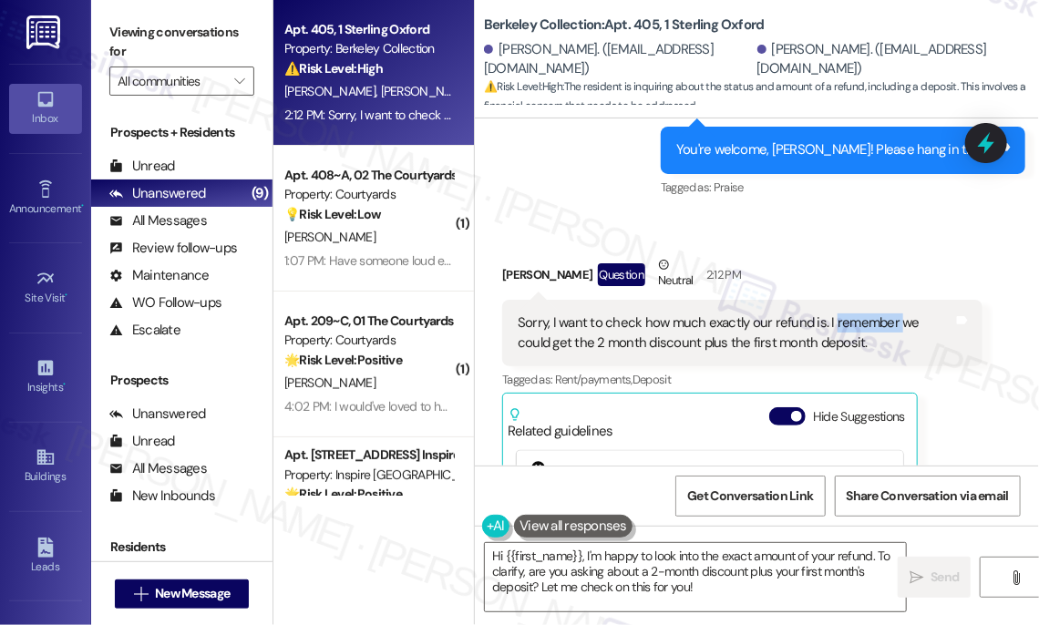
click at [835, 313] on div "Sorry, I want to check how much exactly our refund is. I remember we could get …" at bounding box center [734, 332] width 435 height 39
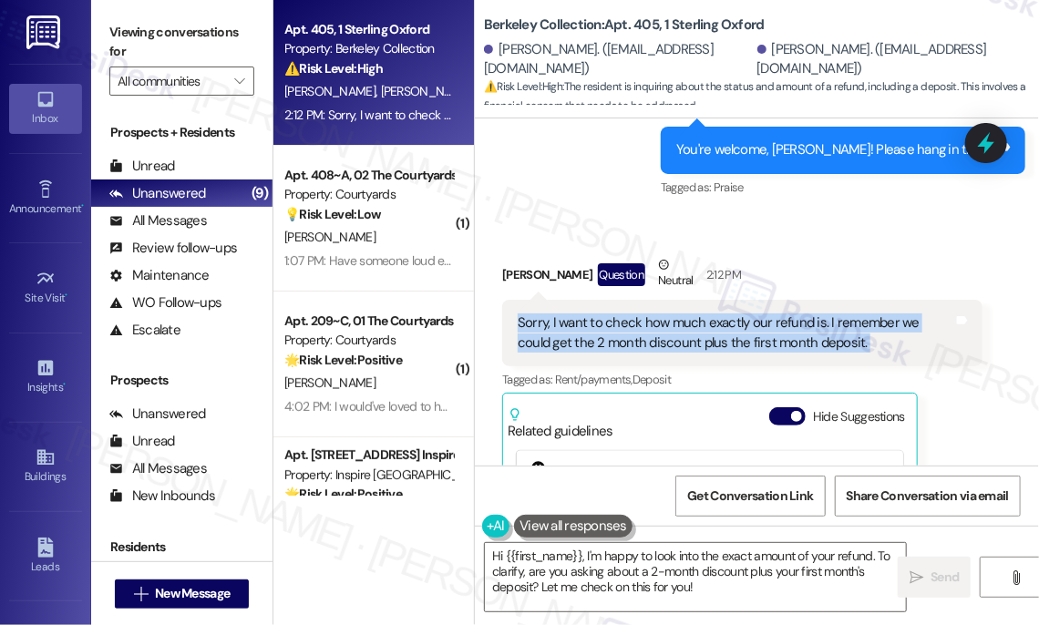
click at [835, 313] on div "Sorry, I want to check how much exactly our refund is. I remember we could get …" at bounding box center [734, 332] width 435 height 39
click at [742, 583] on textarea "Hi {{first_name}}, I'm happy to look into the exact amount of your refund. To c…" at bounding box center [695, 577] width 421 height 68
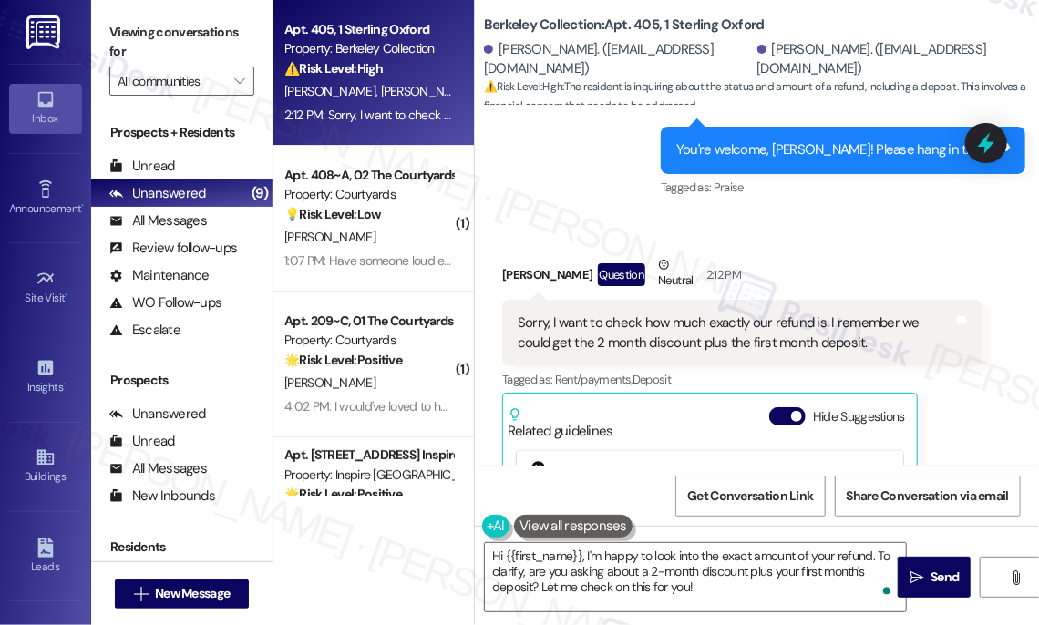
click at [665, 313] on div "Sorry, I want to check how much exactly our refund is. I remember we could get …" at bounding box center [734, 332] width 435 height 39
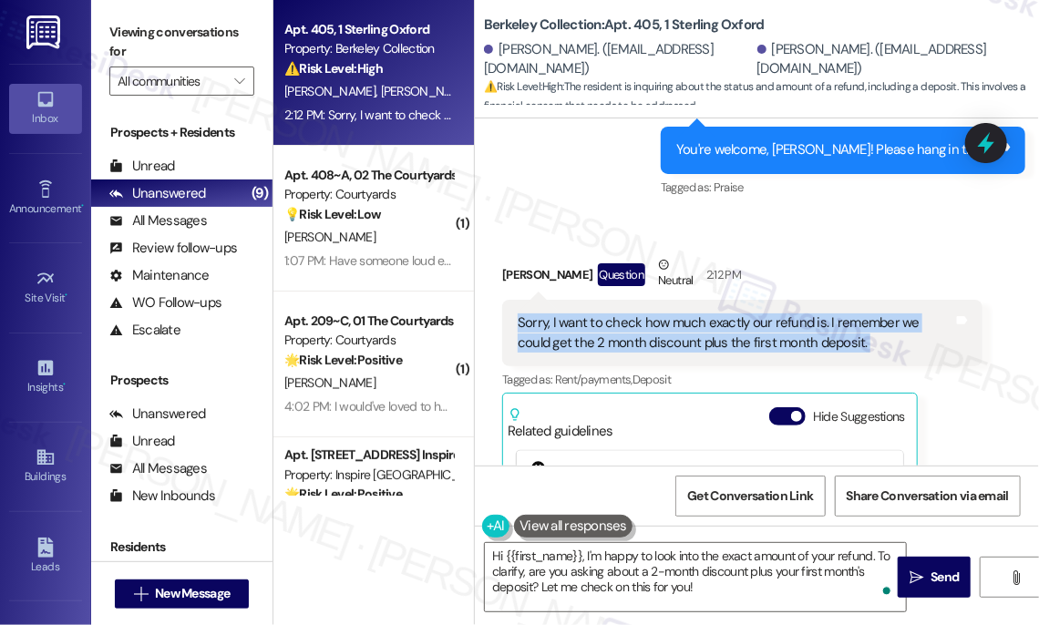
click at [665, 313] on div "Sorry, I want to check how much exactly our refund is. I remember we could get …" at bounding box center [734, 332] width 435 height 39
copy div "Sorry, I want to check how much exactly our refund is. I remember we could get …"
